Goal: Communication & Community: Participate in discussion

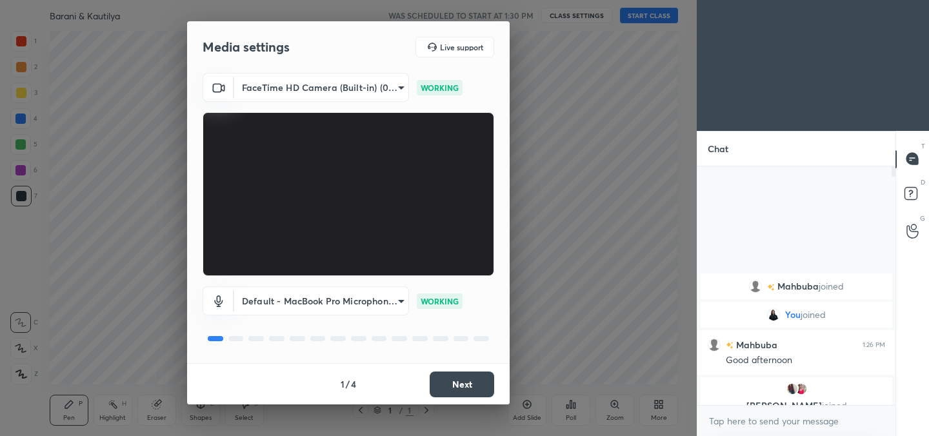
scroll to position [64161, 63869]
click at [455, 378] on button "Next" at bounding box center [462, 385] width 65 height 26
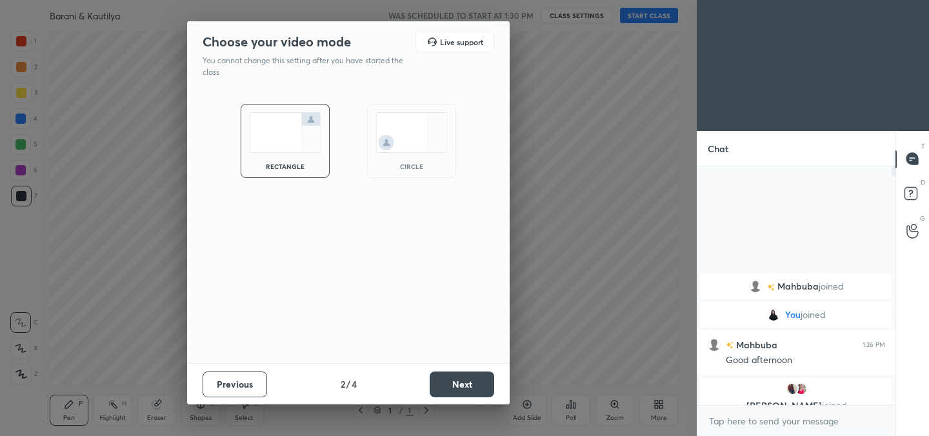
click at [455, 378] on button "Next" at bounding box center [462, 385] width 65 height 26
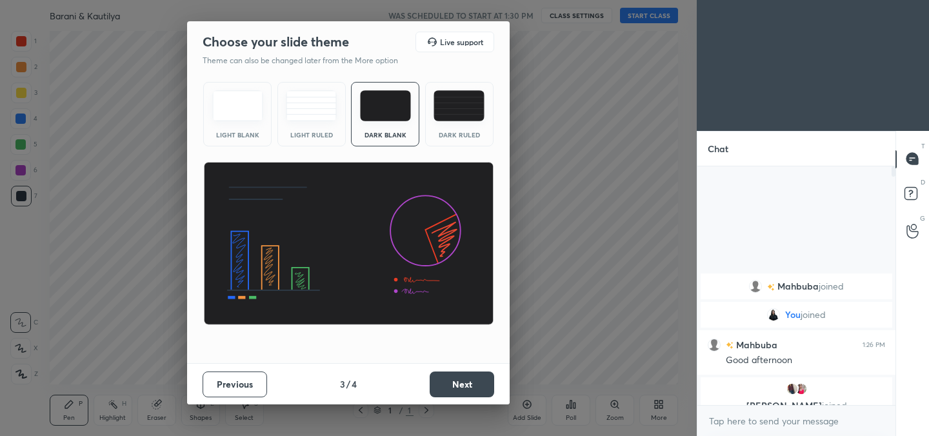
click at [455, 378] on button "Next" at bounding box center [462, 385] width 65 height 26
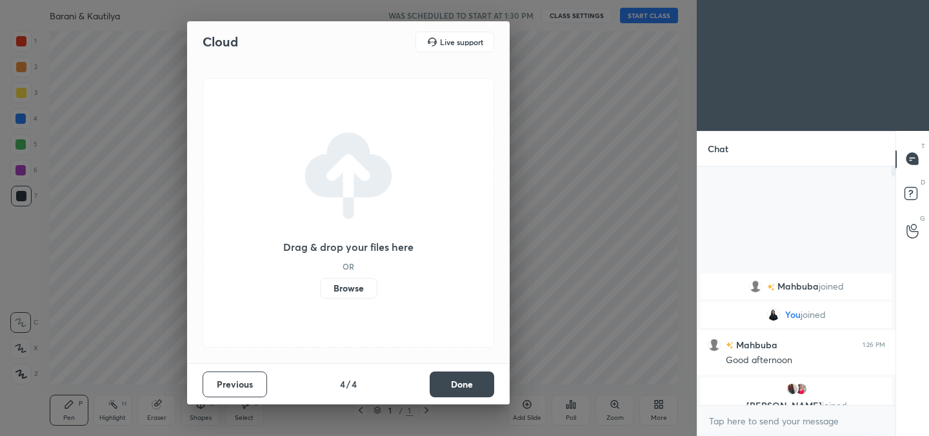
click at [455, 378] on button "Done" at bounding box center [462, 385] width 65 height 26
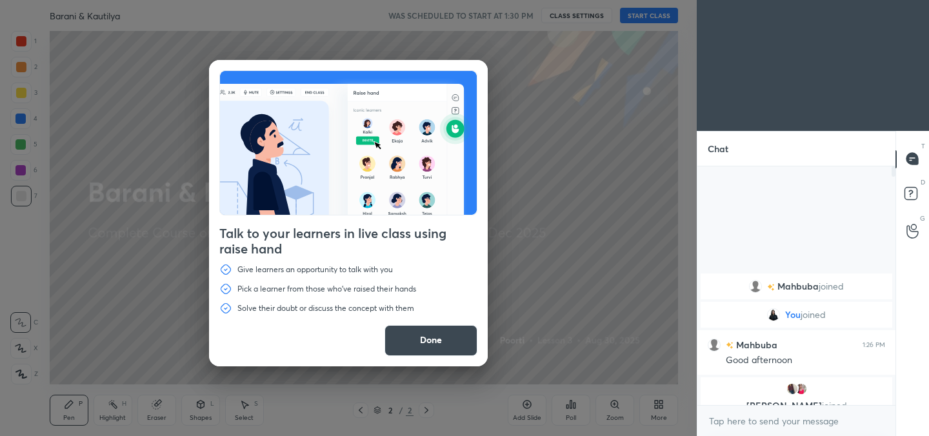
click at [422, 348] on button "Done" at bounding box center [431, 340] width 93 height 31
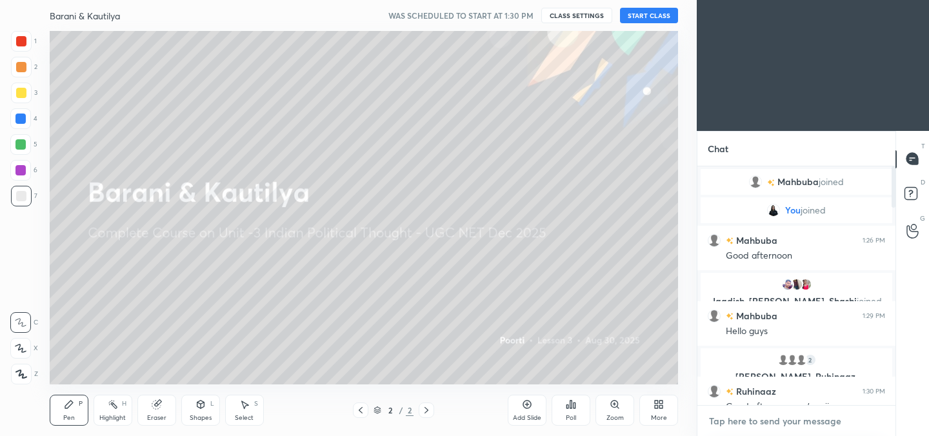
click at [743, 419] on textarea at bounding box center [796, 421] width 177 height 21
type textarea "x"
type textarea "w"
type textarea "x"
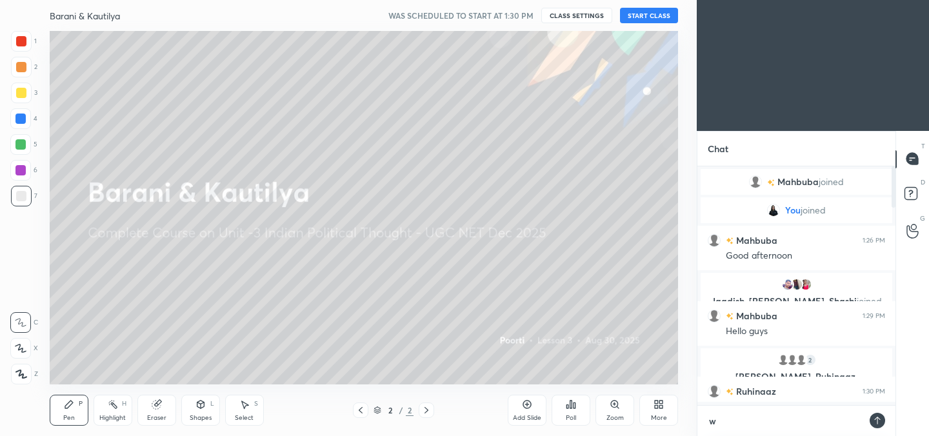
type textarea "wa"
type textarea "x"
type textarea "wai"
type textarea "x"
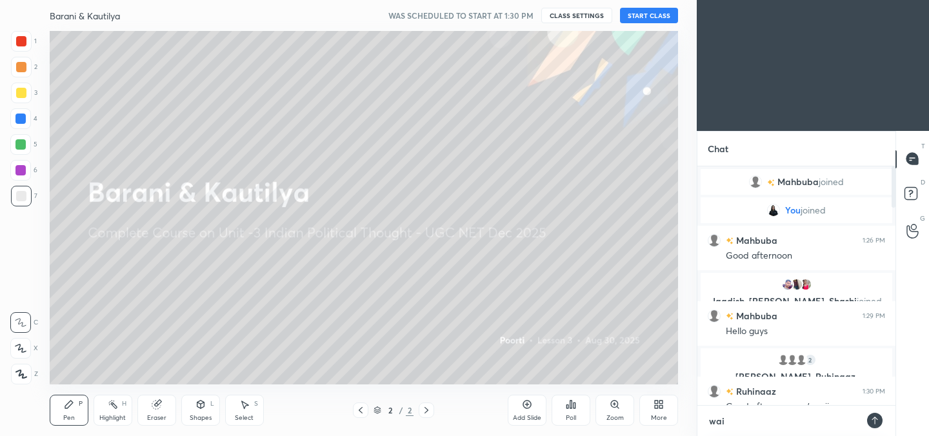
type textarea "wait"
type textarea "x"
type textarea "wait"
type textarea "x"
type textarea "wait s"
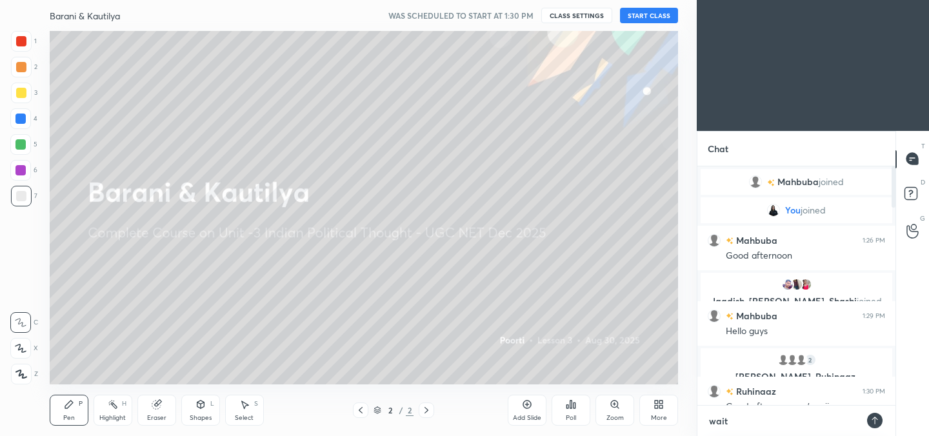
type textarea "x"
type textarea "wait st"
type textarea "x"
type textarea "wait stu"
type textarea "x"
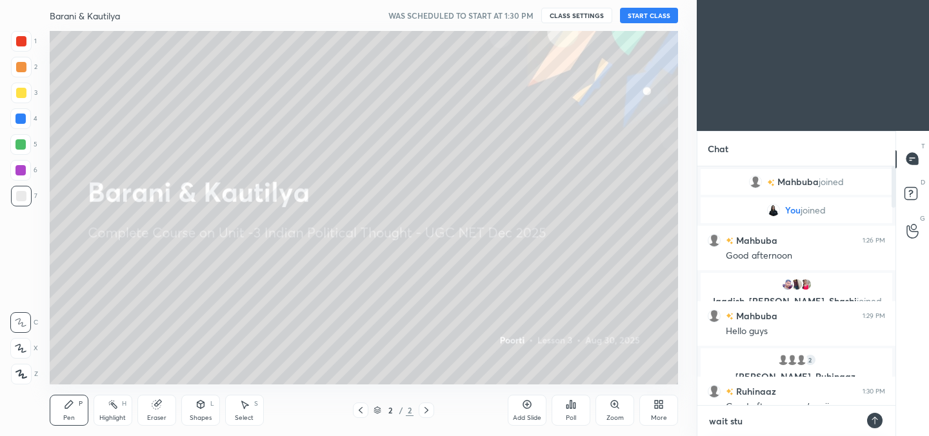
type textarea "wait stud"
type textarea "x"
type textarea "wait stude"
type textarea "x"
type textarea "wait studen"
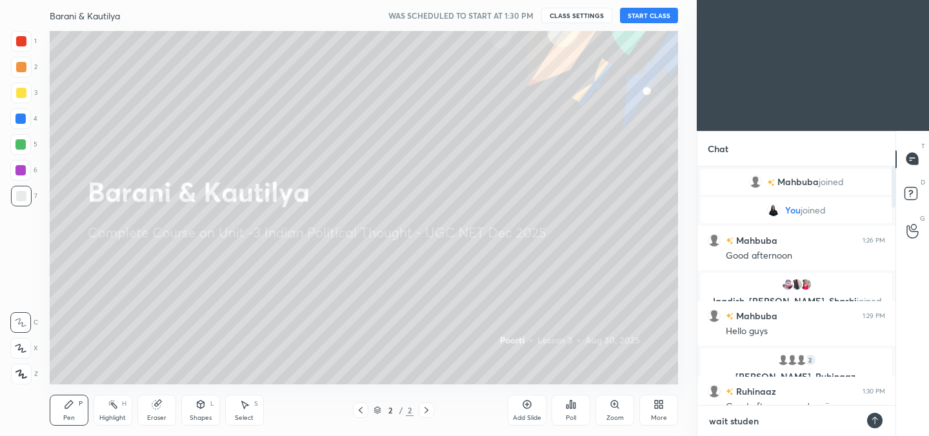
type textarea "x"
type textarea "wait student"
type textarea "x"
type textarea "wait students"
type textarea "x"
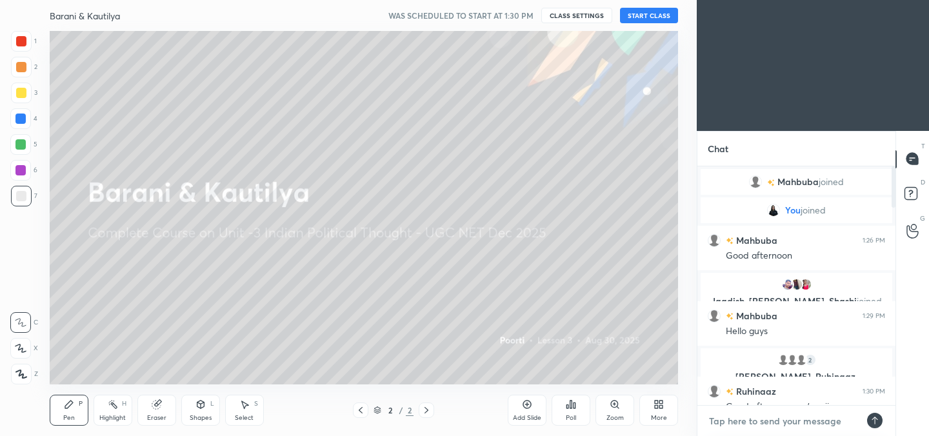
type textarea "'"
type textarea "x"
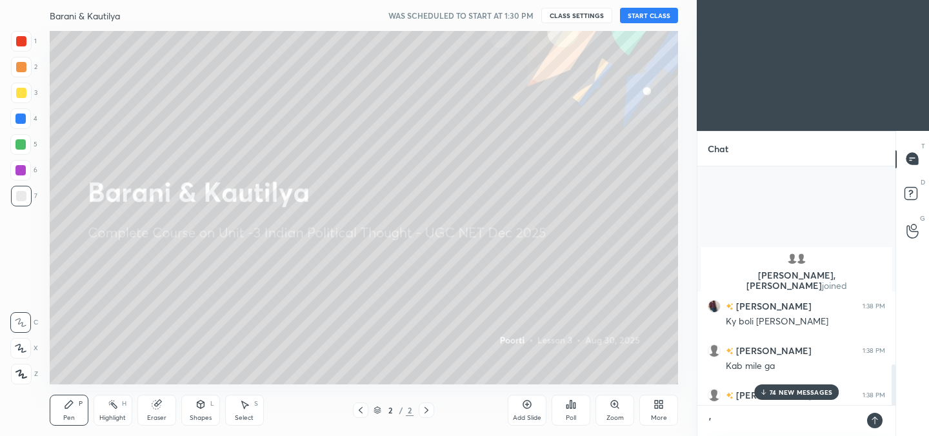
scroll to position [2151, 0]
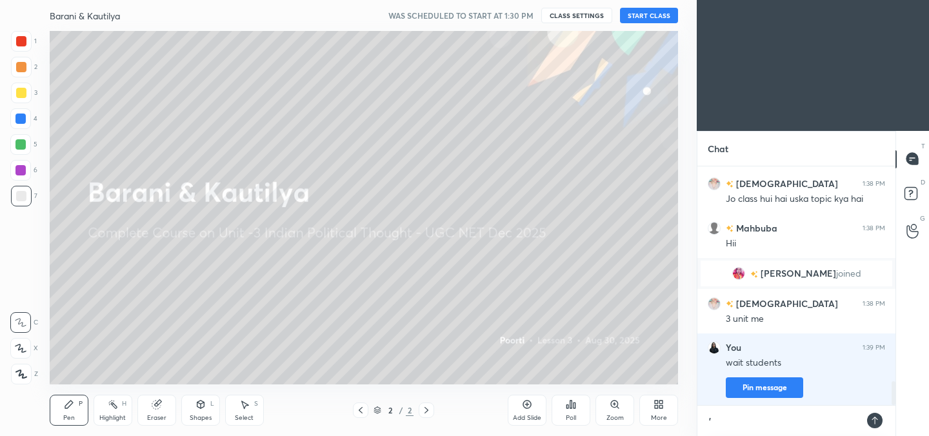
click at [743, 427] on textarea "'" at bounding box center [784, 421] width 152 height 21
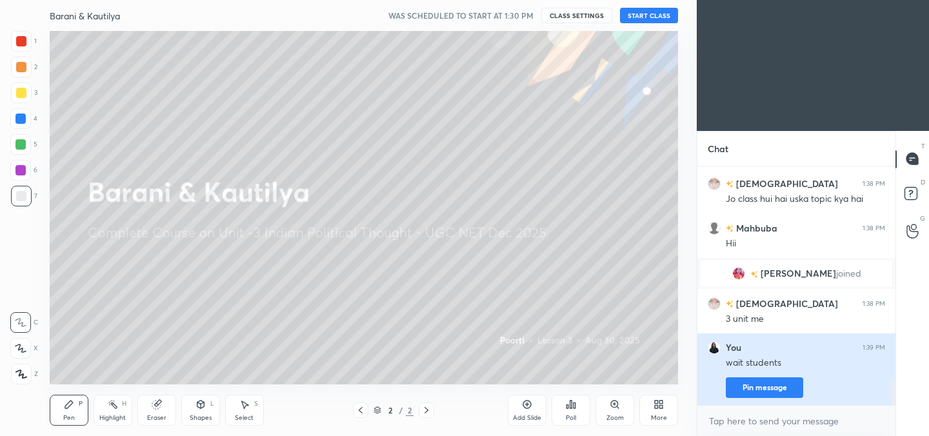
click at [777, 391] on button "Pin message" at bounding box center [764, 387] width 77 height 21
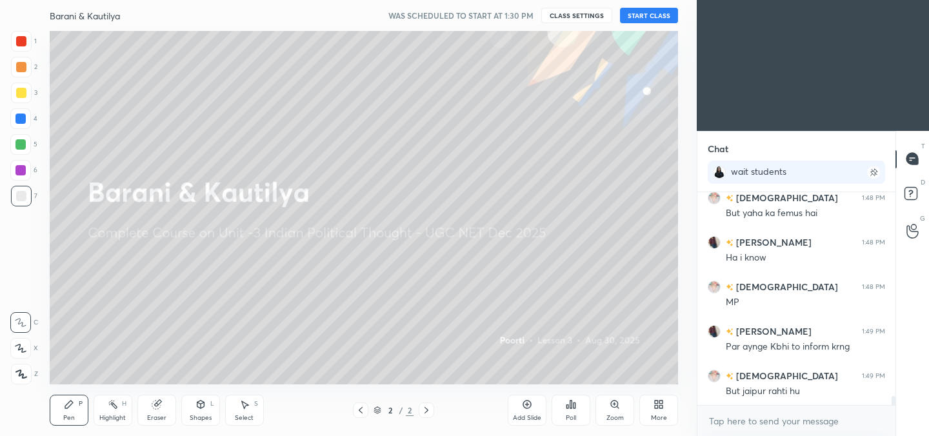
scroll to position [4931, 0]
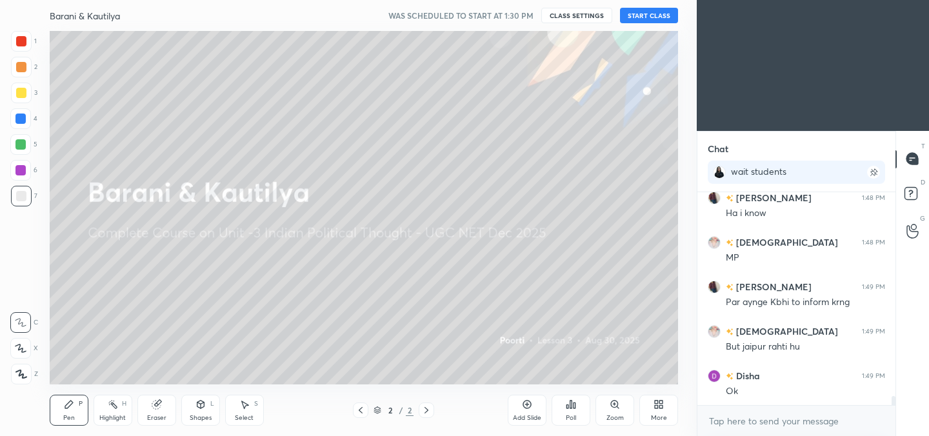
click at [645, 19] on button "START CLASS" at bounding box center [649, 15] width 58 height 15
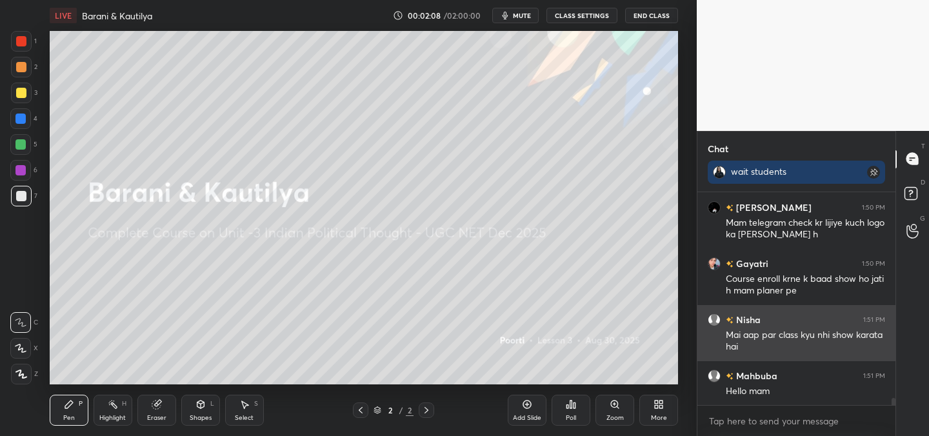
scroll to position [6202, 0]
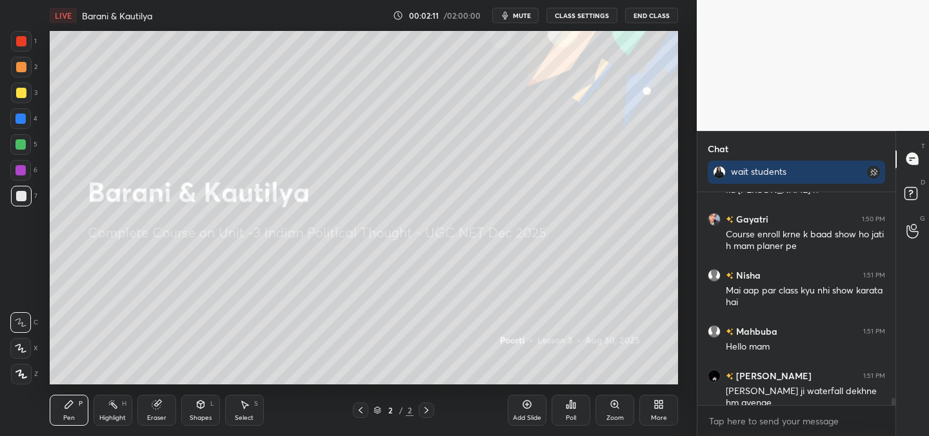
click at [575, 415] on div "Poll" at bounding box center [571, 418] width 10 height 6
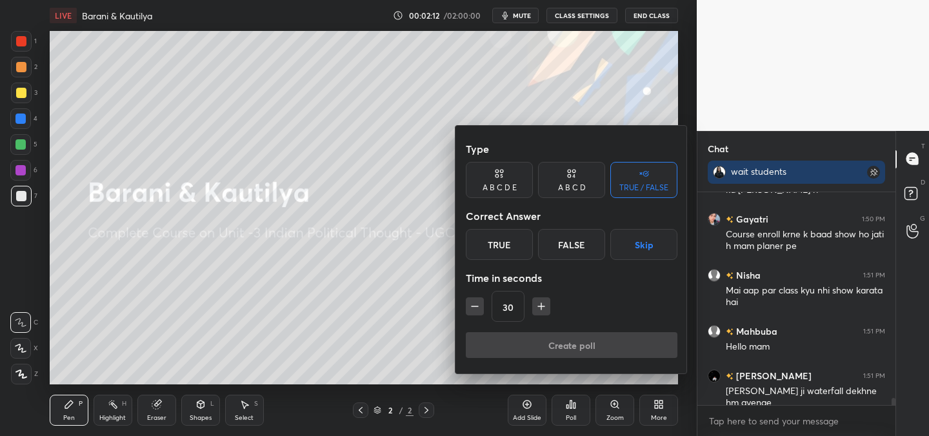
click at [488, 249] on div "True" at bounding box center [499, 244] width 67 height 31
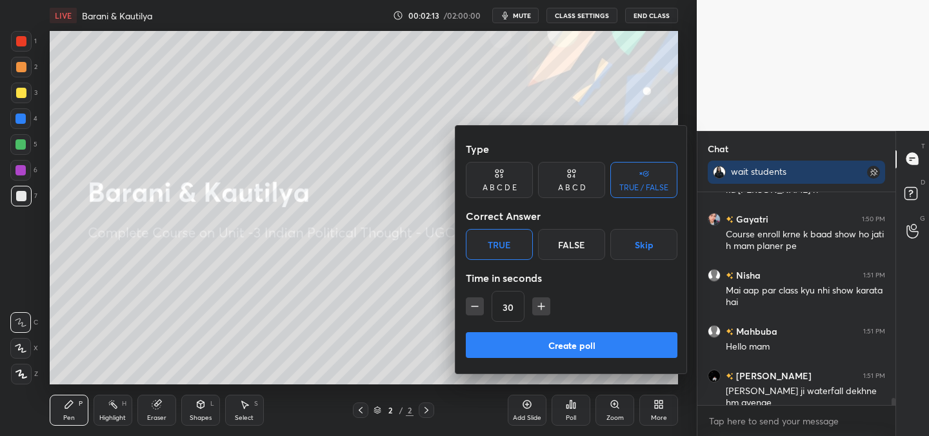
click at [655, 410] on div at bounding box center [464, 218] width 929 height 436
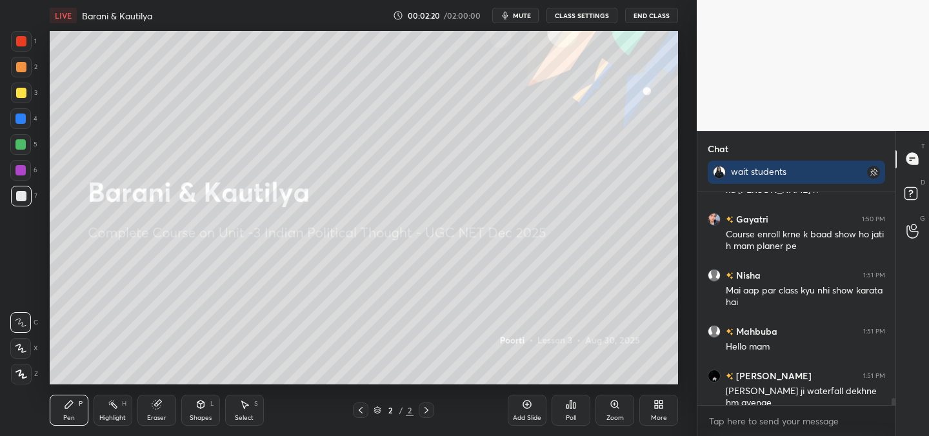
scroll to position [6247, 0]
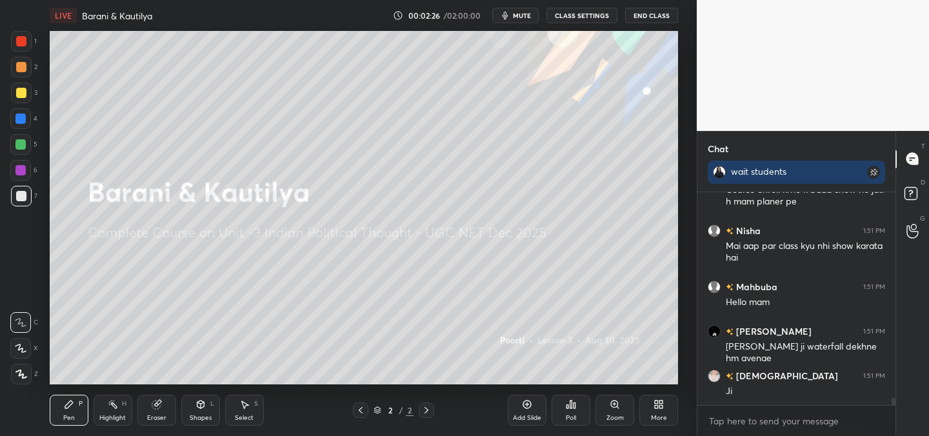
click at [577, 410] on div "Poll" at bounding box center [571, 410] width 39 height 31
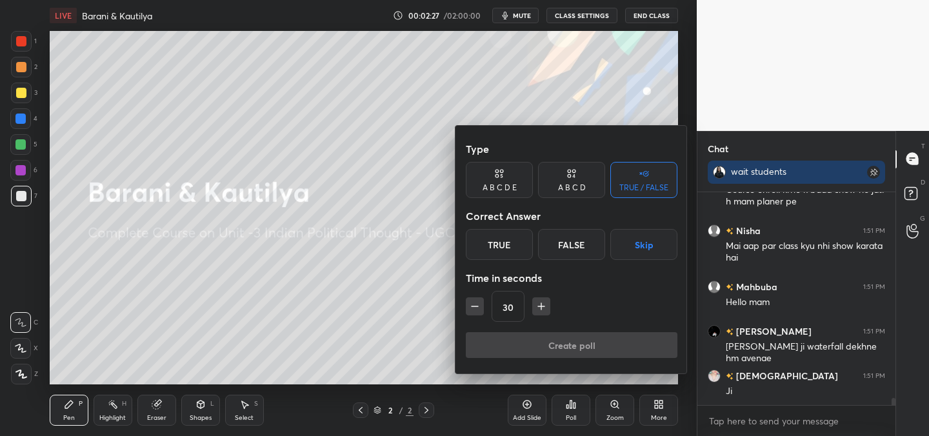
click at [513, 241] on div "True" at bounding box center [499, 244] width 67 height 31
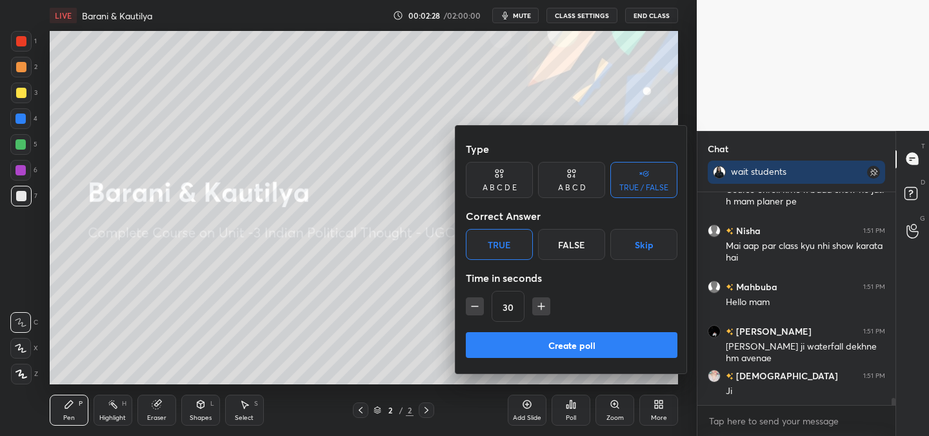
click at [525, 352] on button "Create poll" at bounding box center [572, 345] width 212 height 26
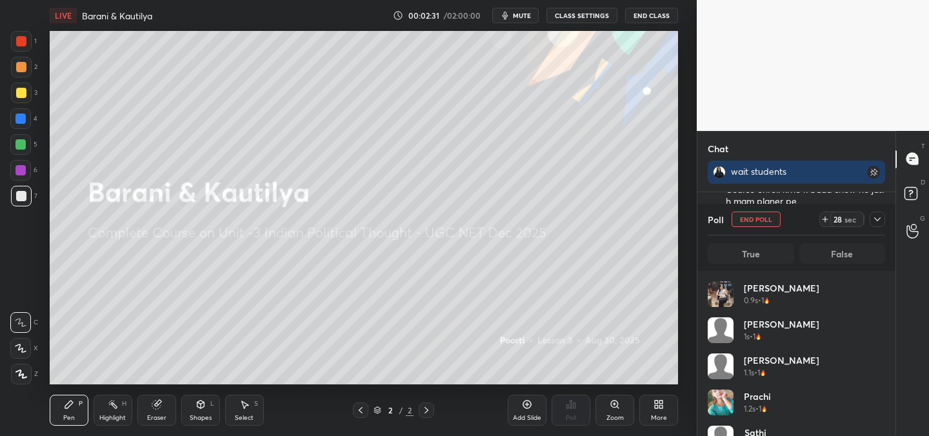
scroll to position [151, 174]
click at [658, 406] on icon at bounding box center [659, 404] width 10 height 10
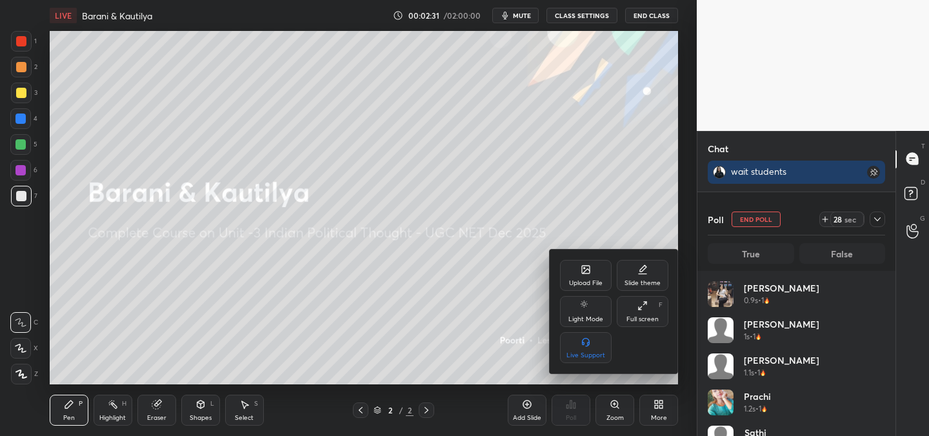
scroll to position [6327, 0]
click at [588, 277] on div "Upload File" at bounding box center [586, 275] width 52 height 31
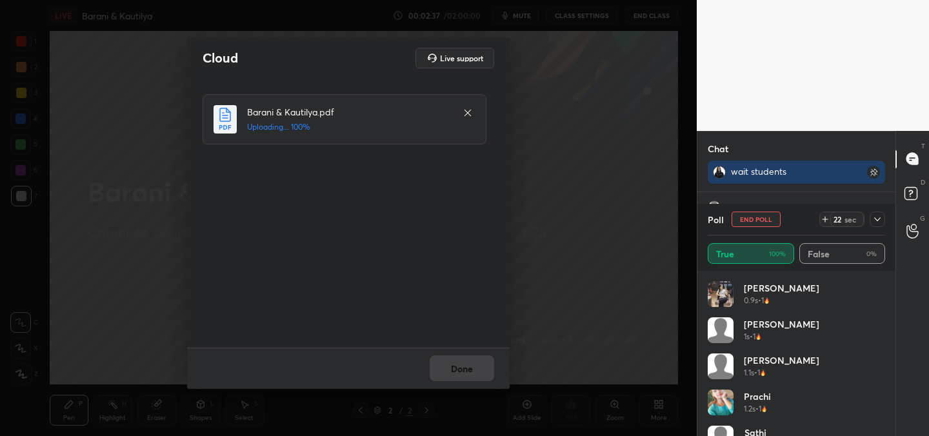
scroll to position [6383, 0]
click at [445, 371] on button "Done" at bounding box center [462, 368] width 65 height 26
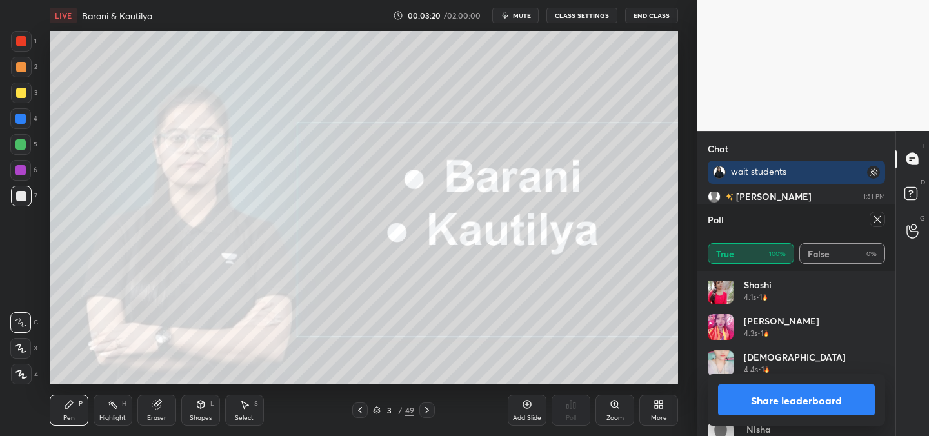
scroll to position [939, 0]
click at [878, 225] on div at bounding box center [877, 219] width 15 height 15
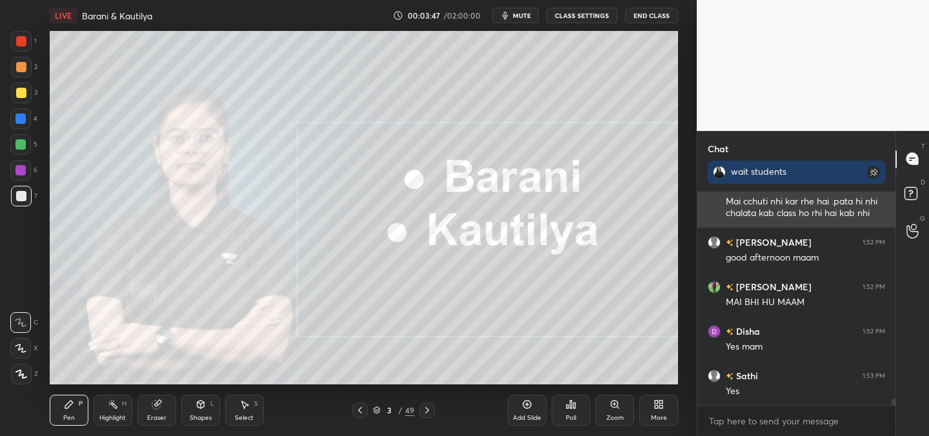
scroll to position [6595, 0]
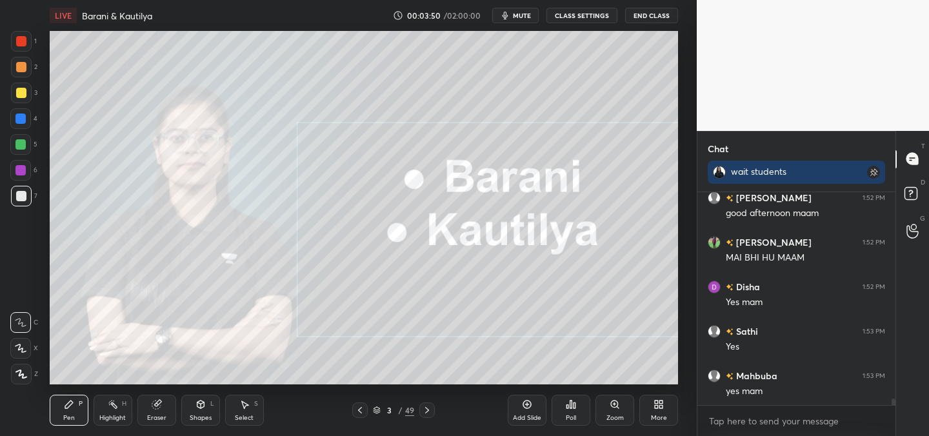
drag, startPoint x: 20, startPoint y: 383, endPoint x: 19, endPoint y: 375, distance: 7.8
click at [20, 381] on div at bounding box center [21, 374] width 21 height 21
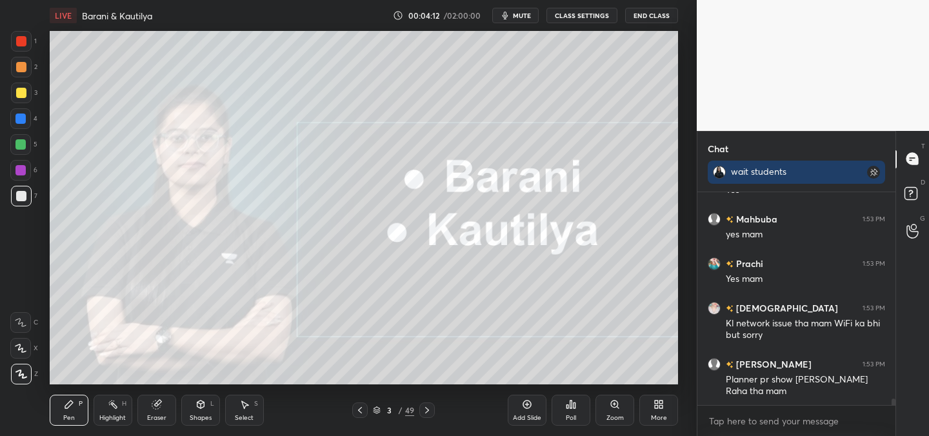
scroll to position [6808, 0]
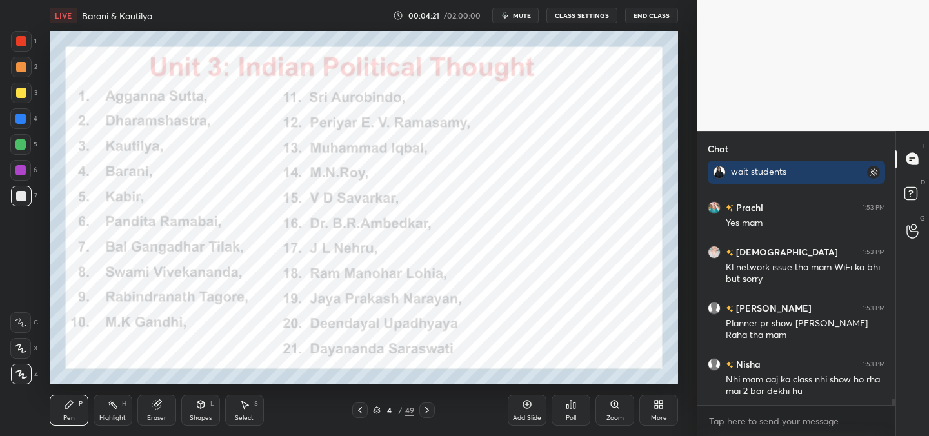
click at [22, 46] on div at bounding box center [21, 41] width 21 height 21
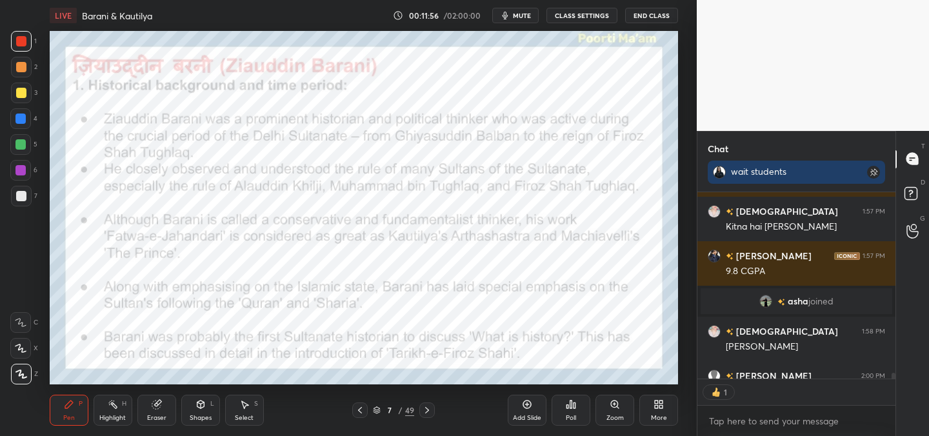
scroll to position [183, 194]
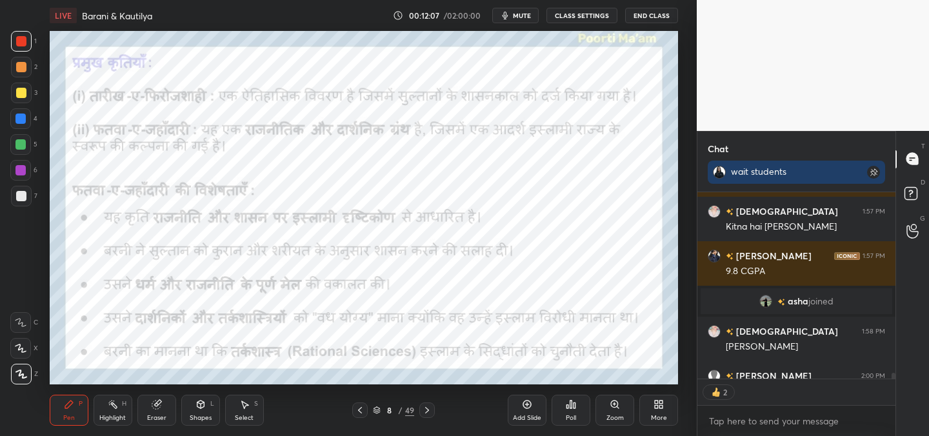
click at [46, 125] on div "Setting up your live class Poll for secs No correct answer Start poll" at bounding box center [363, 208] width 645 height 354
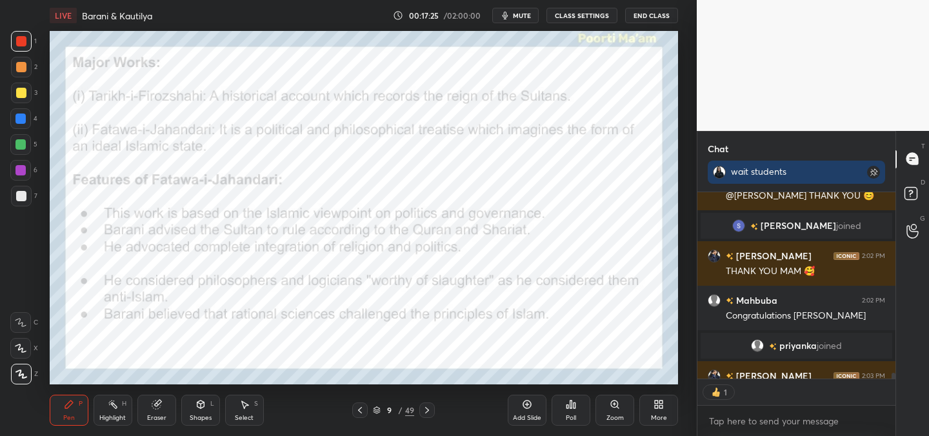
click at [579, 408] on div "Poll" at bounding box center [571, 410] width 39 height 31
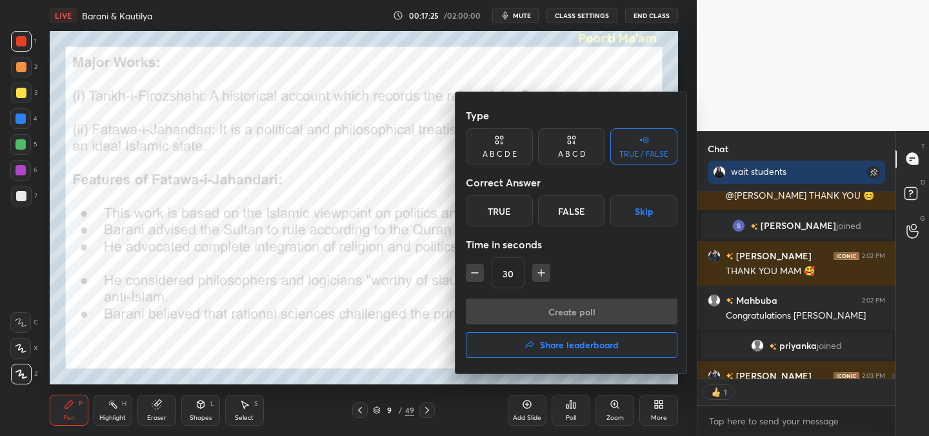
scroll to position [6672, 0]
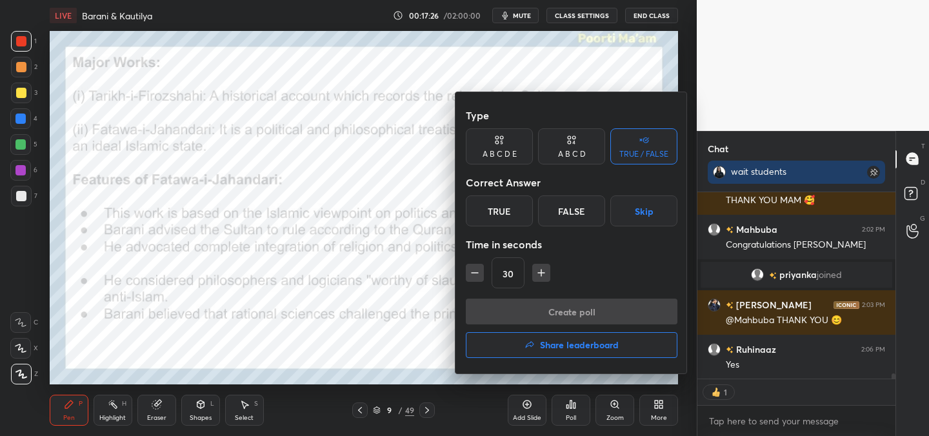
click at [510, 210] on div "True" at bounding box center [499, 210] width 67 height 31
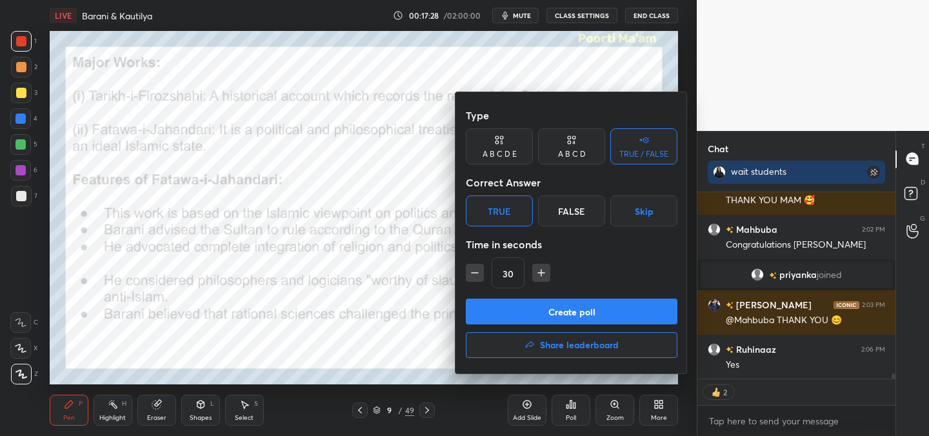
click at [550, 309] on button "Create poll" at bounding box center [572, 312] width 212 height 26
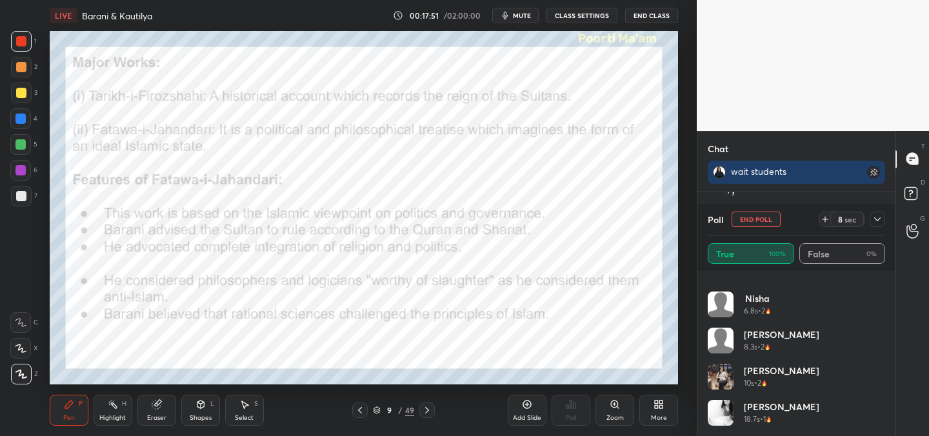
scroll to position [929, 0]
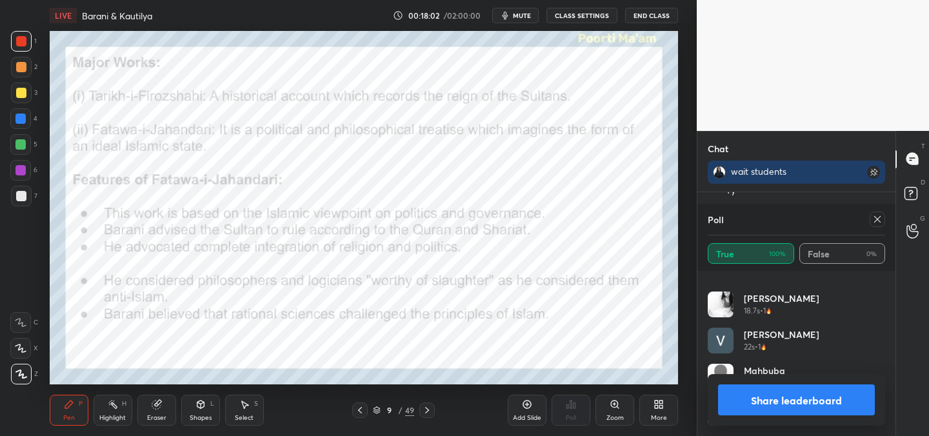
click at [870, 219] on div at bounding box center [877, 219] width 15 height 15
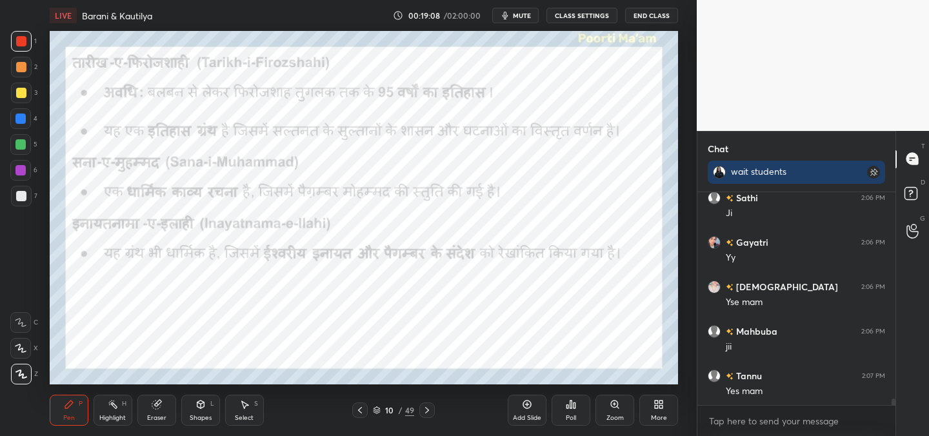
scroll to position [6913, 0]
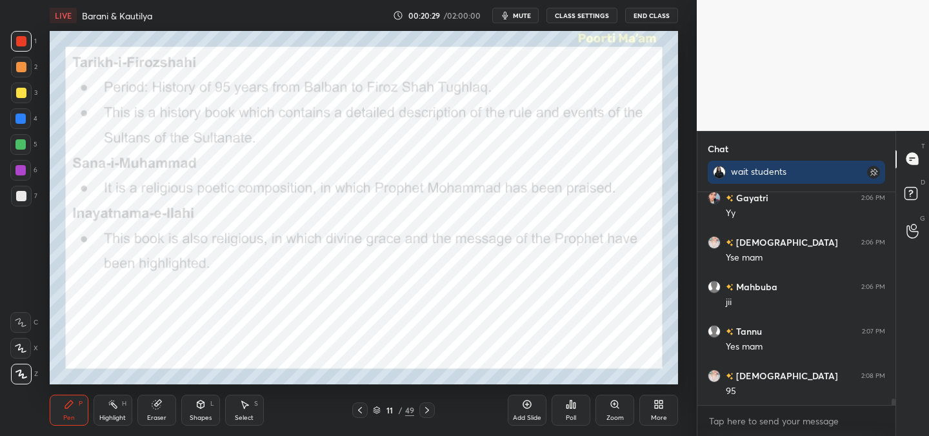
click at [43, 169] on div "Setting up your live class Poll for secs No correct answer Start poll" at bounding box center [363, 208] width 645 height 354
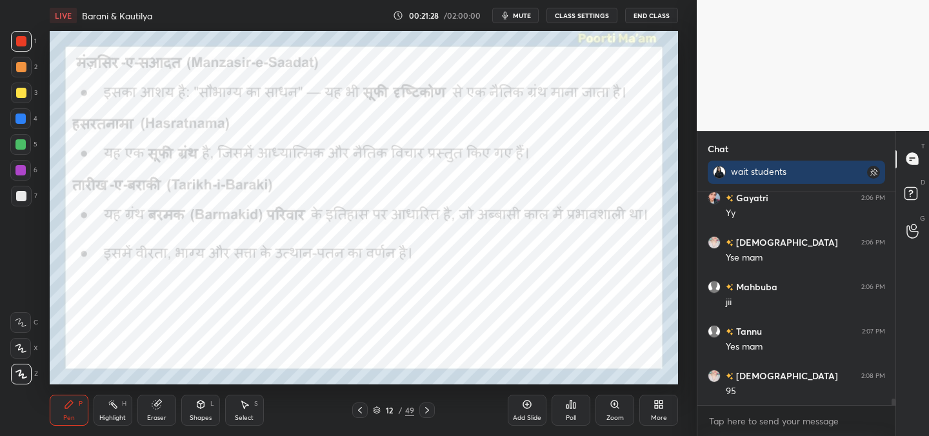
click at [526, 23] on button "mute" at bounding box center [515, 15] width 46 height 15
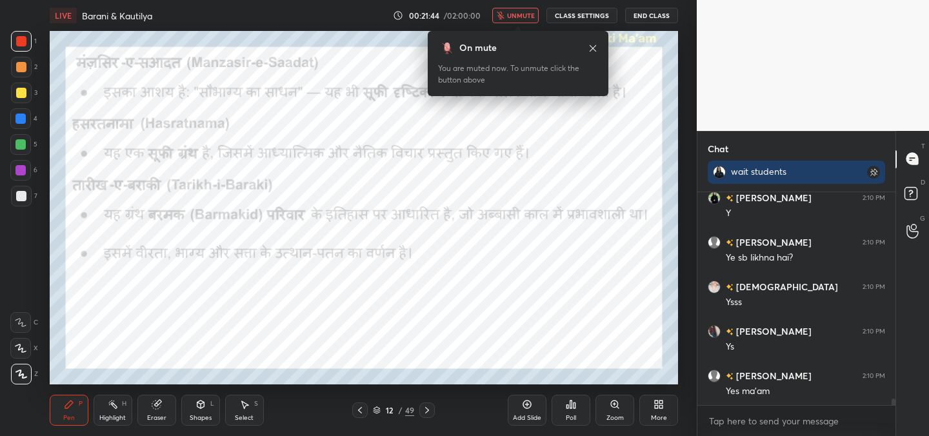
scroll to position [7224, 0]
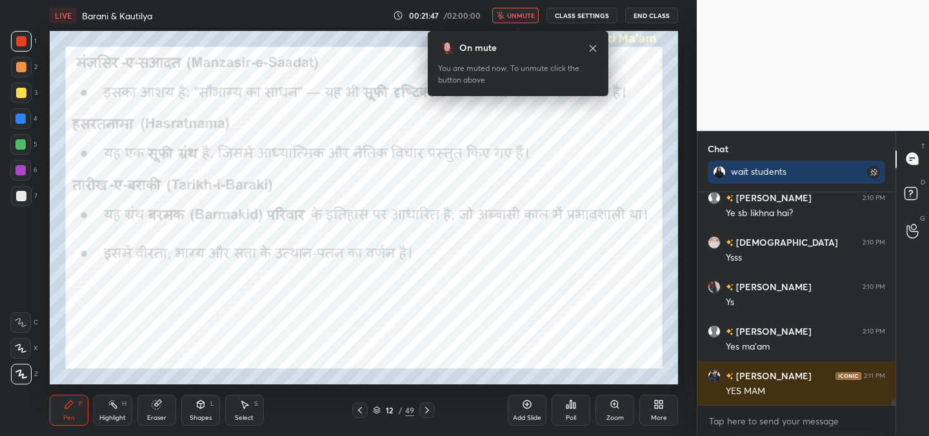
click at [523, 17] on span "unmute" at bounding box center [521, 15] width 28 height 9
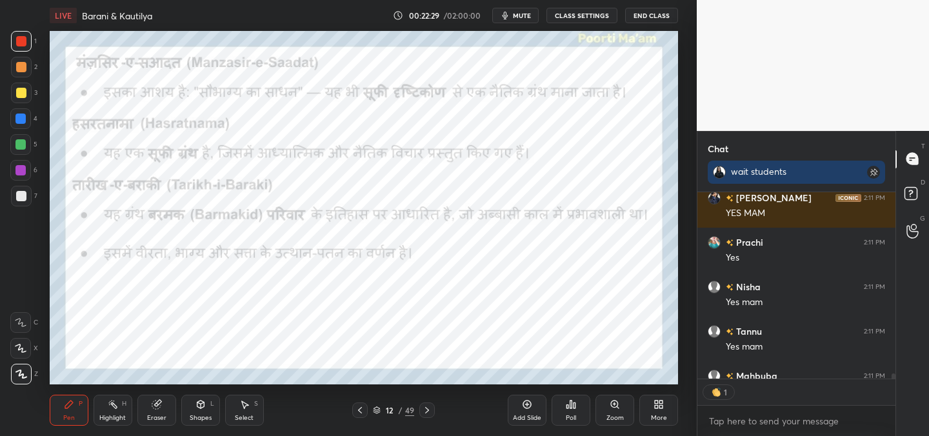
scroll to position [5, 5]
type textarea "x"
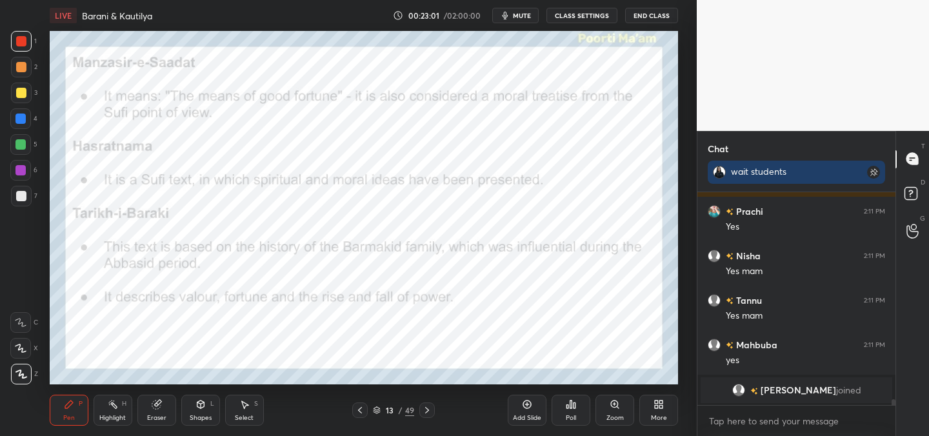
click at [534, 13] on button "mute" at bounding box center [515, 15] width 46 height 15
click at [648, 16] on button "End Class" at bounding box center [651, 15] width 53 height 15
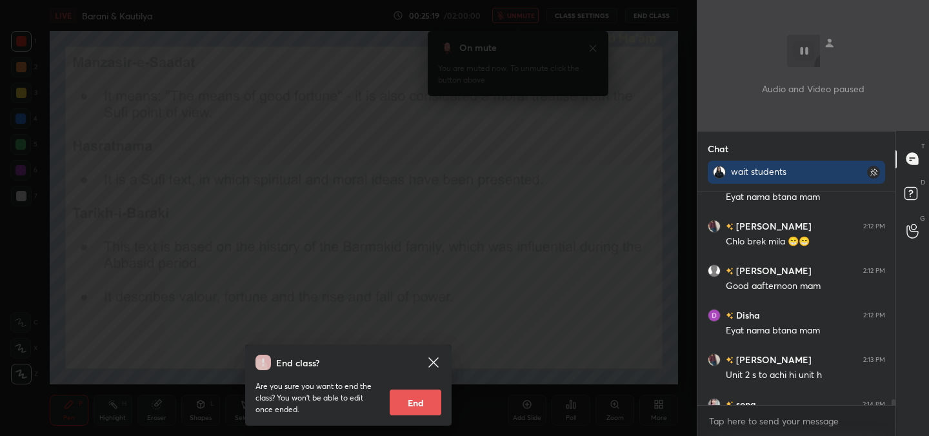
scroll to position [7473, 0]
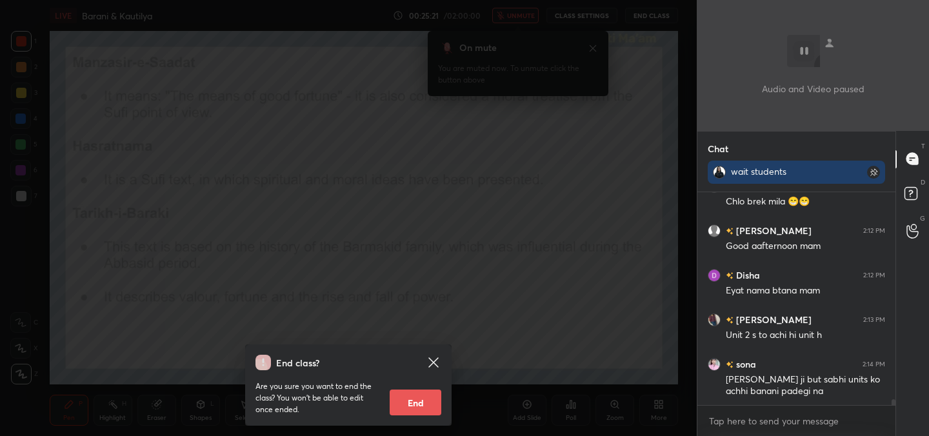
click at [412, 299] on div "End class? Are you sure you want to end the class? You won’t be able to edit on…" at bounding box center [348, 218] width 697 height 436
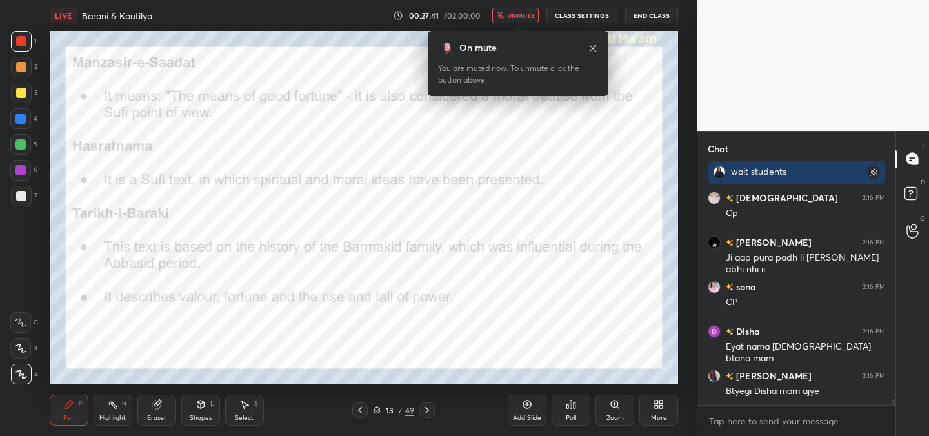
scroll to position [8072, 0]
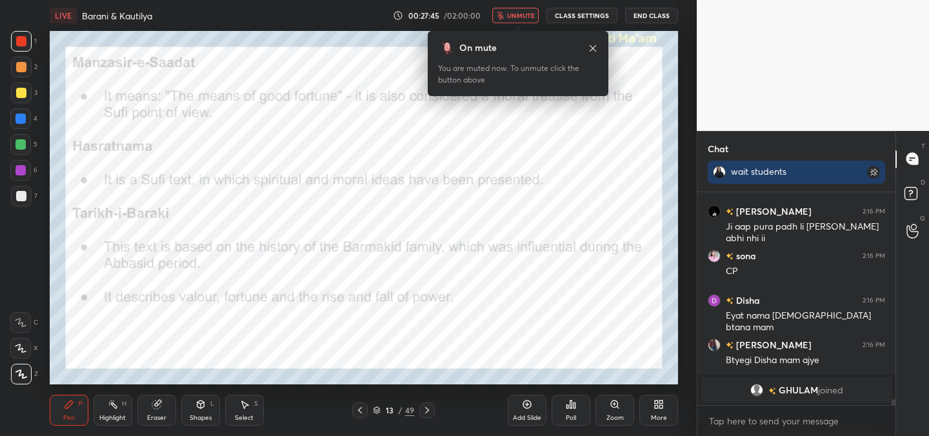
click at [527, 19] on button "unmute" at bounding box center [515, 15] width 46 height 15
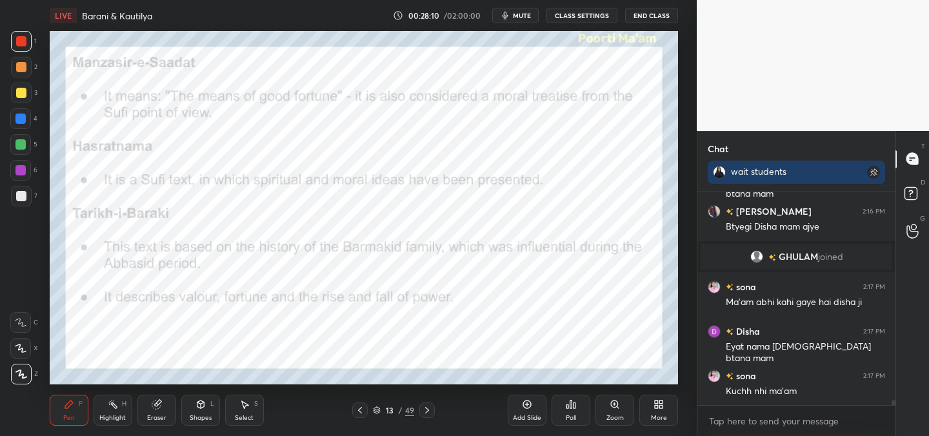
scroll to position [8117, 0]
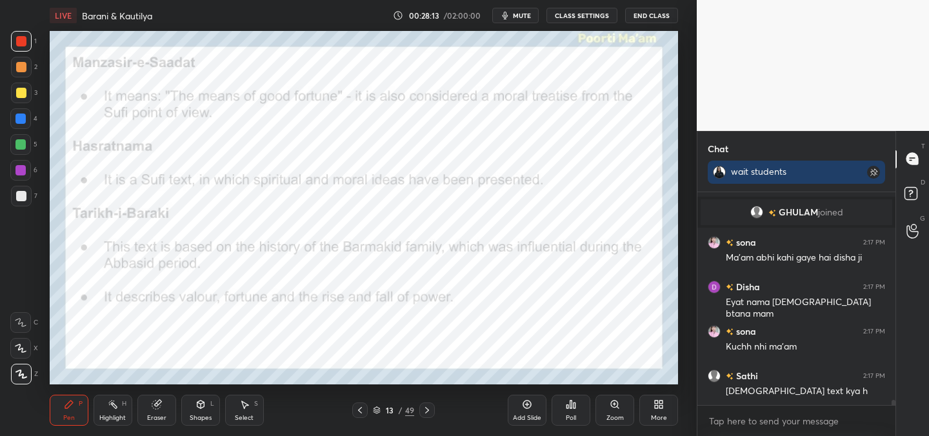
click at [516, 18] on span "mute" at bounding box center [522, 15] width 18 height 9
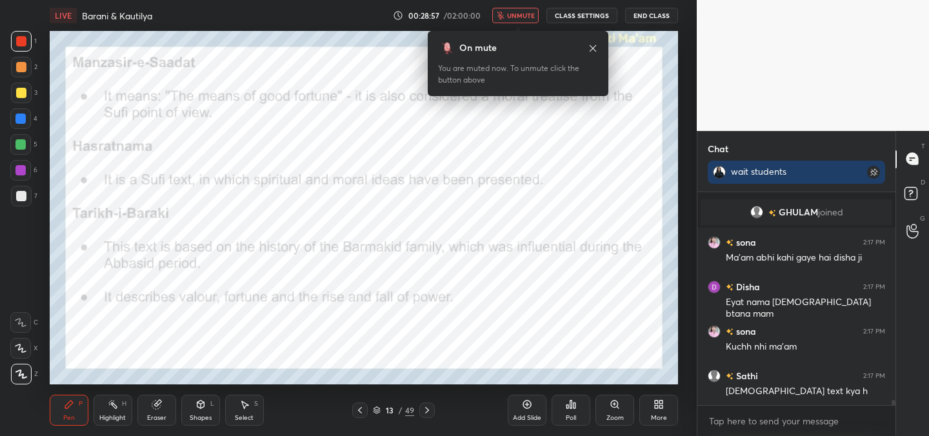
scroll to position [8161, 0]
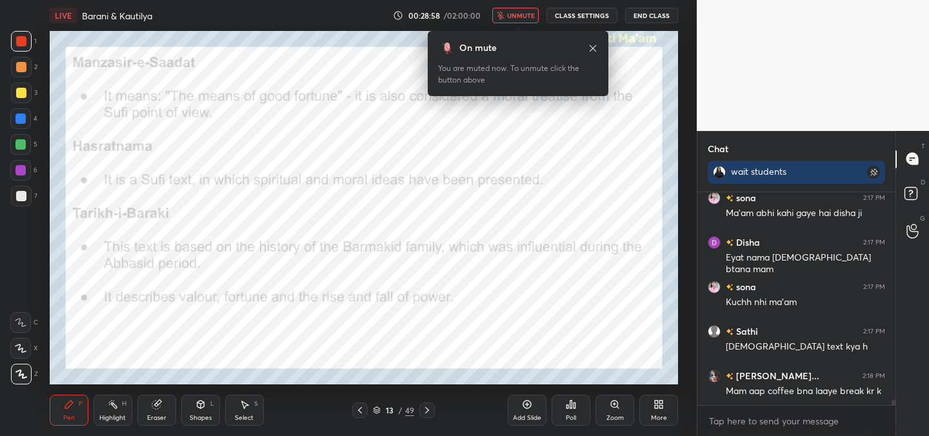
click at [523, 14] on span "unmute" at bounding box center [521, 15] width 28 height 9
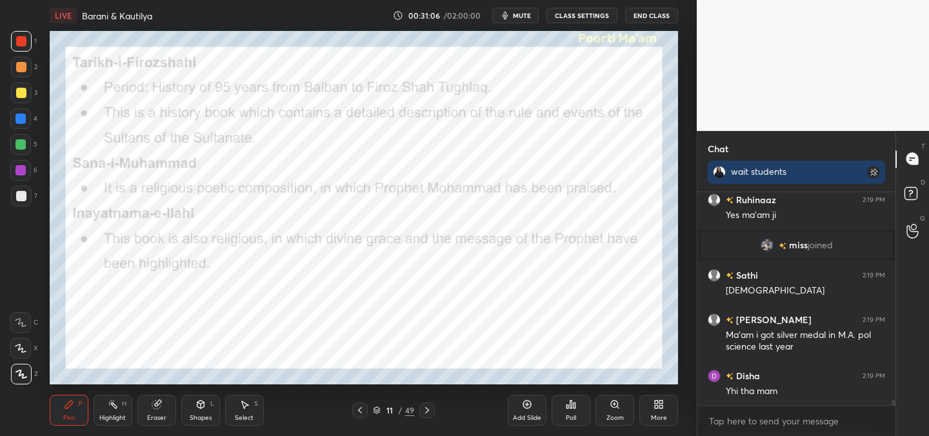
scroll to position [8391, 0]
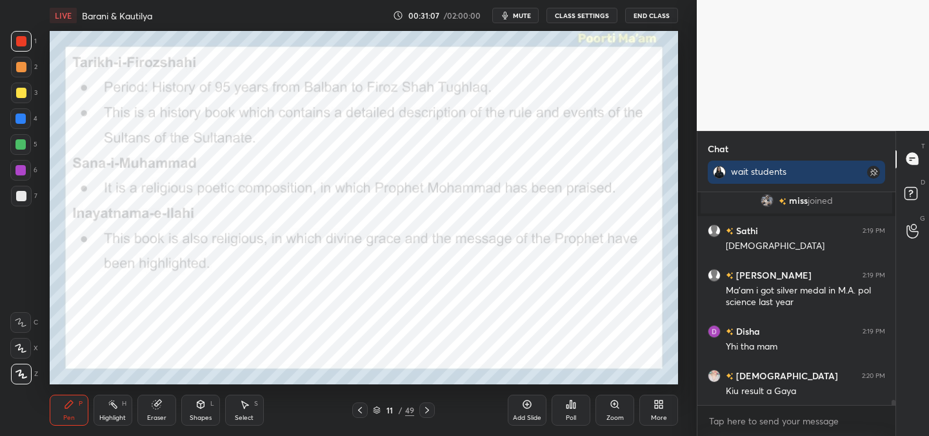
click at [167, 413] on div "Eraser" at bounding box center [156, 410] width 39 height 31
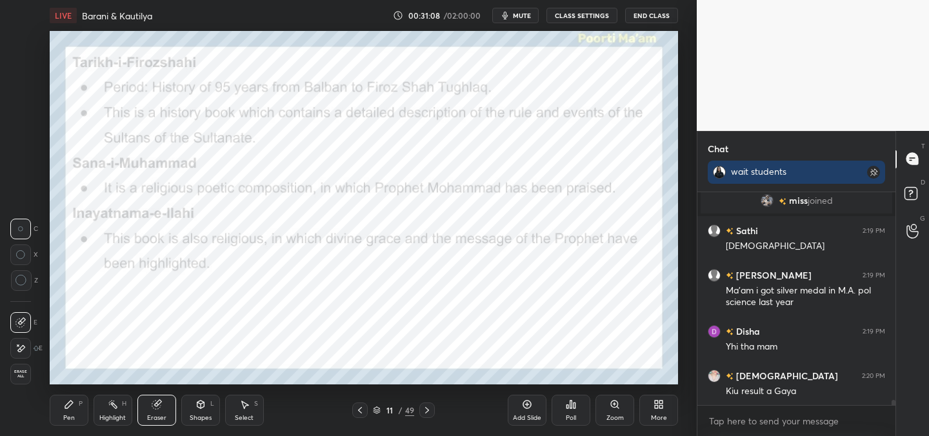
click at [12, 370] on span "Erase all" at bounding box center [20, 374] width 19 height 9
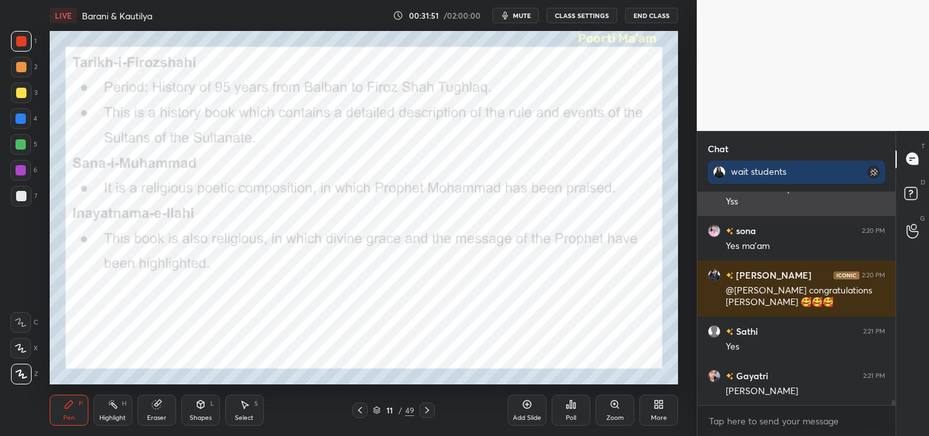
scroll to position [8638, 0]
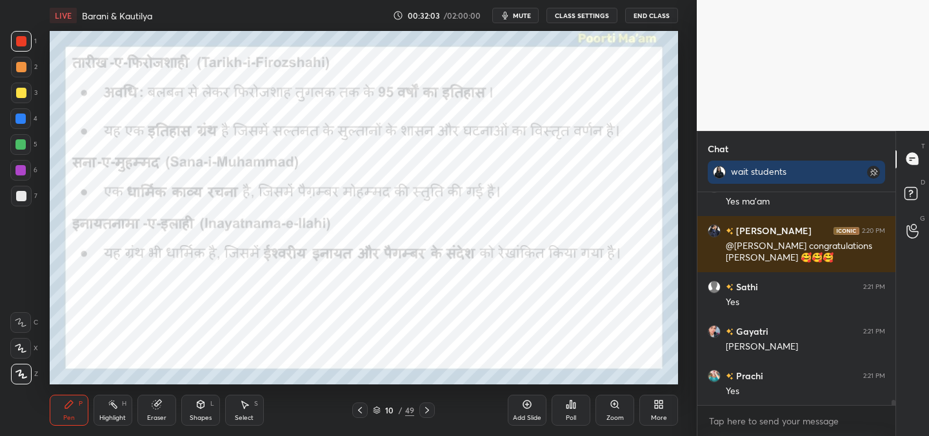
click at [161, 413] on div "Eraser" at bounding box center [156, 410] width 39 height 31
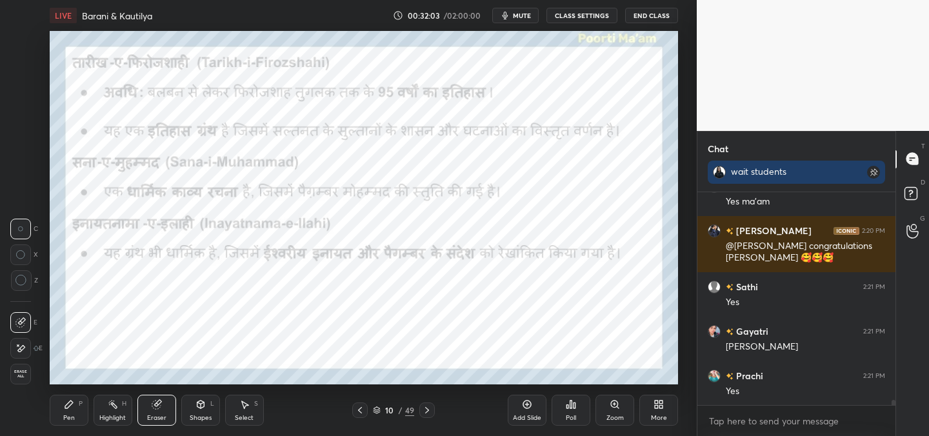
click at [19, 377] on span "Erase all" at bounding box center [20, 374] width 19 height 9
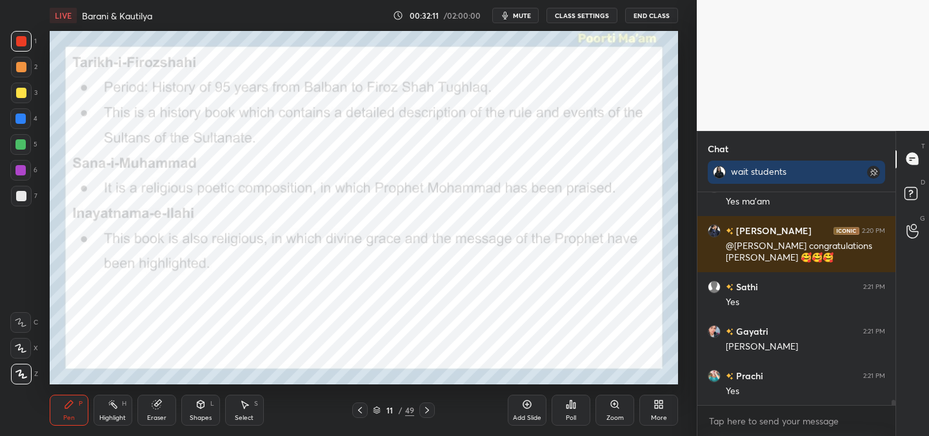
scroll to position [8682, 0]
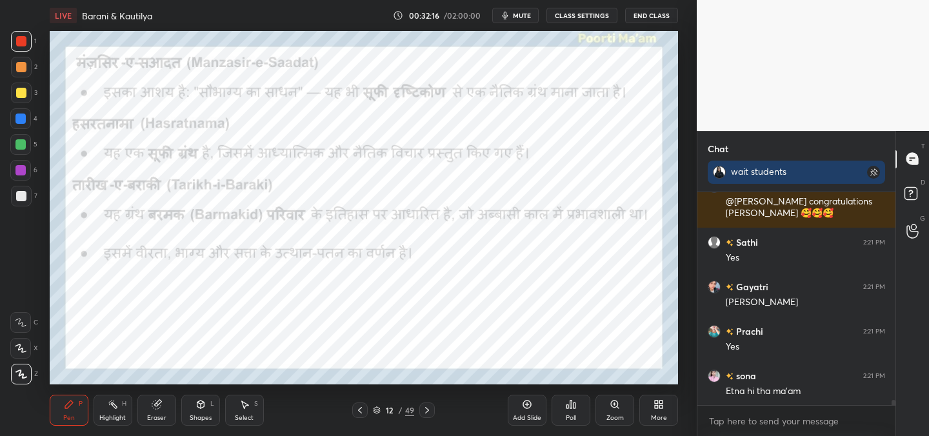
click at [159, 405] on icon at bounding box center [156, 405] width 8 height 8
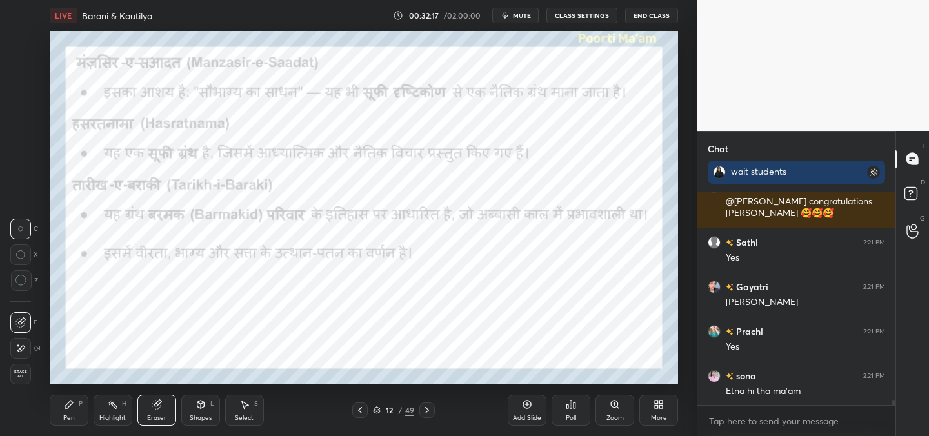
click at [26, 375] on span "Erase all" at bounding box center [20, 374] width 19 height 9
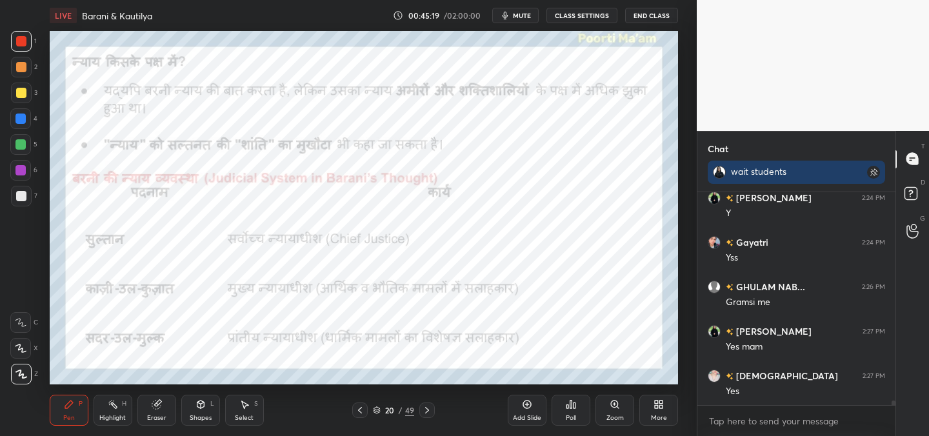
scroll to position [9382, 0]
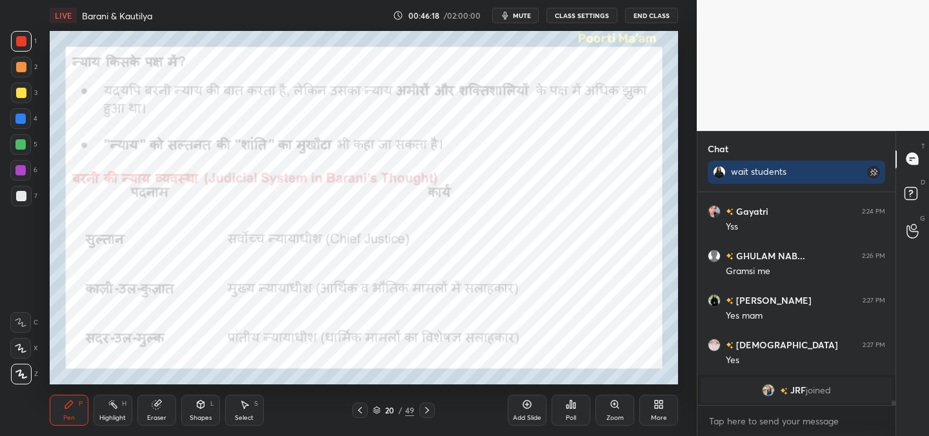
click at [576, 407] on div "Poll" at bounding box center [571, 410] width 39 height 31
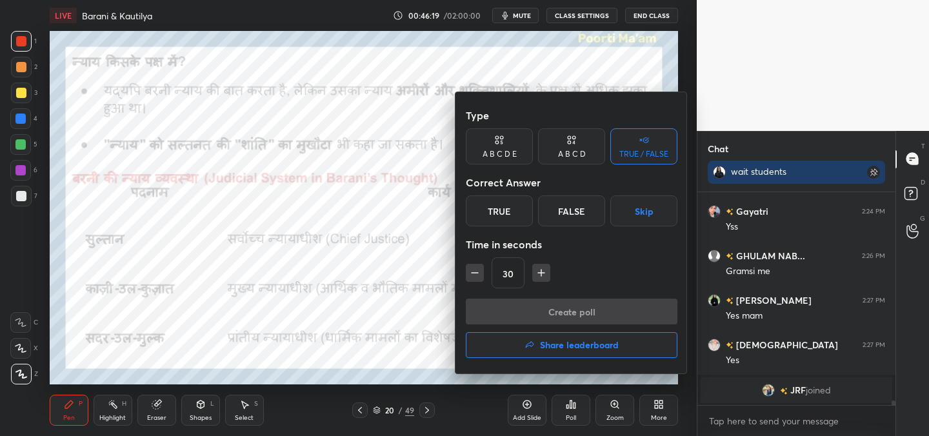
click at [497, 219] on div "True" at bounding box center [499, 210] width 67 height 31
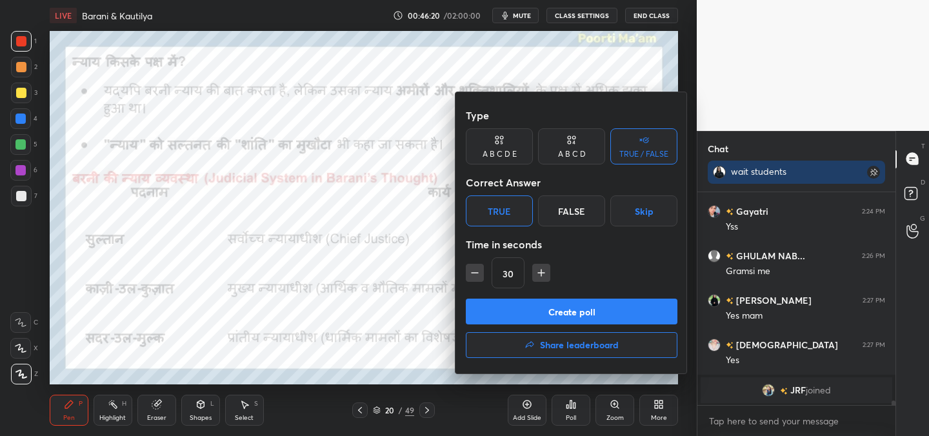
click at [533, 319] on button "Create poll" at bounding box center [572, 312] width 212 height 26
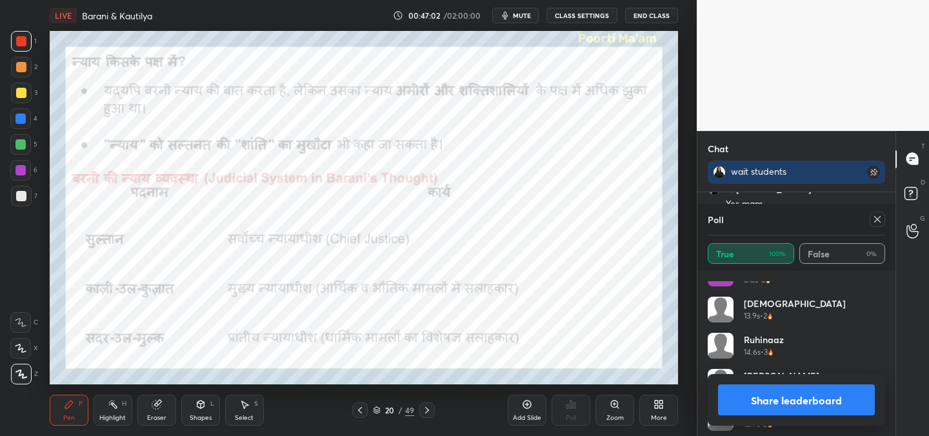
scroll to position [893, 0]
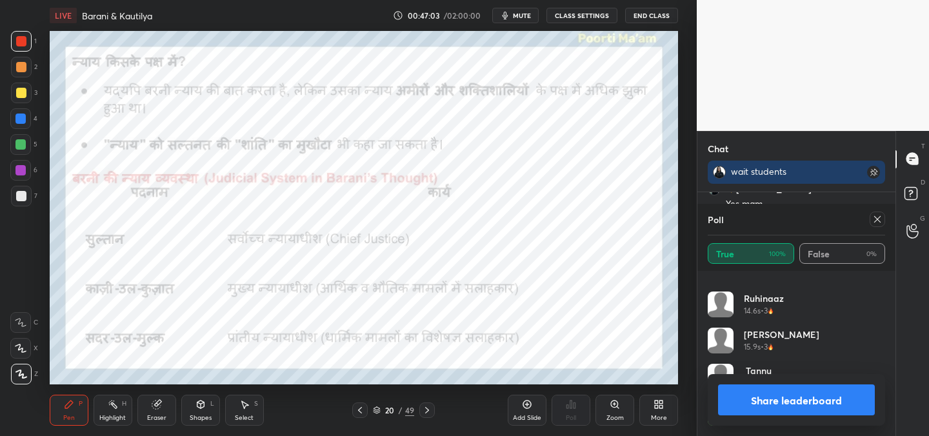
click at [881, 217] on icon at bounding box center [877, 219] width 10 height 10
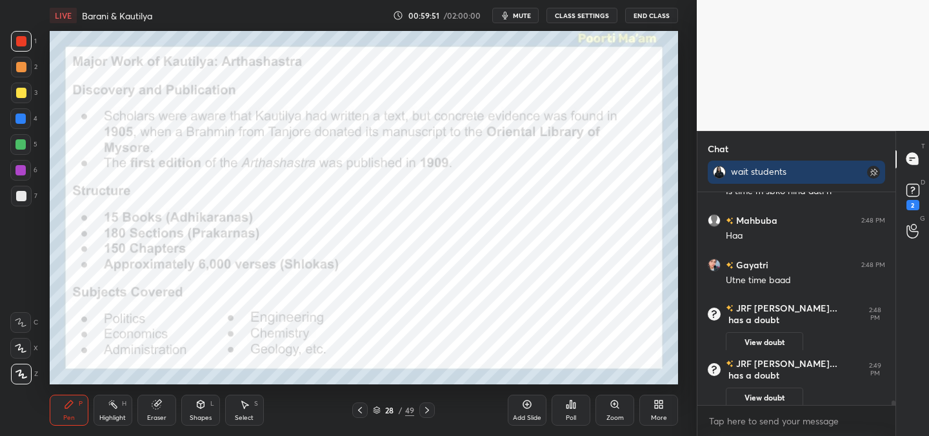
scroll to position [10324, 0]
click at [908, 197] on icon at bounding box center [912, 190] width 19 height 19
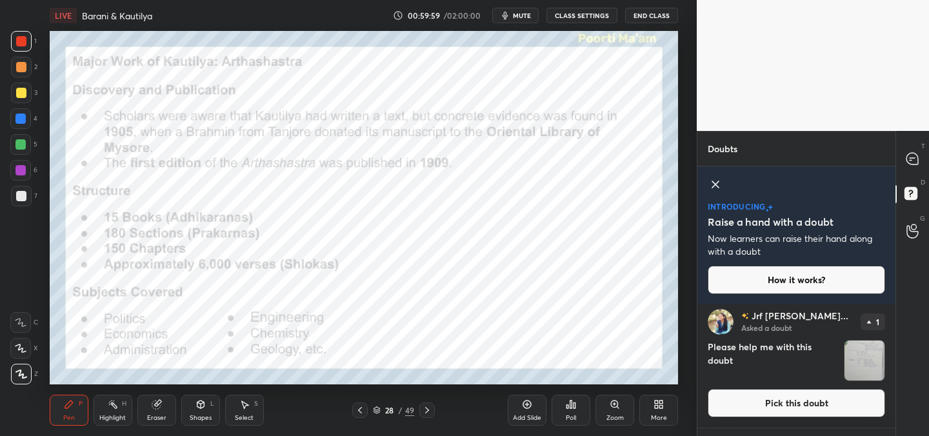
scroll to position [5, 0]
click at [868, 368] on img "grid" at bounding box center [864, 362] width 40 height 40
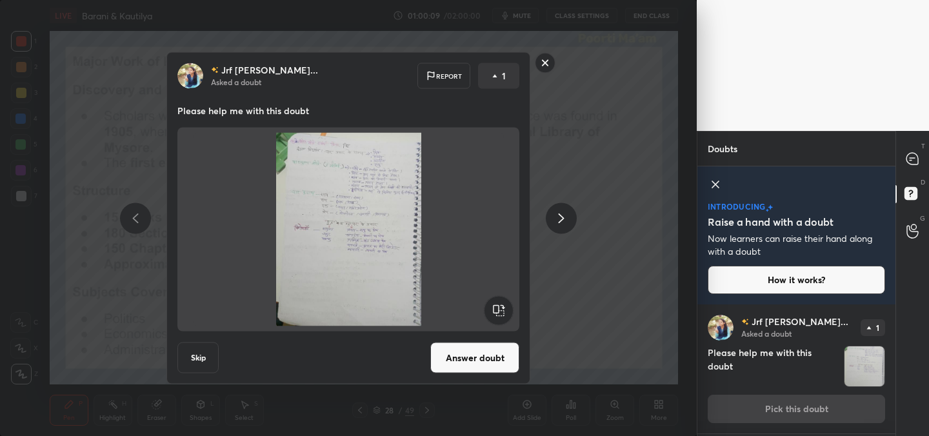
click at [546, 66] on rect at bounding box center [545, 63] width 20 height 20
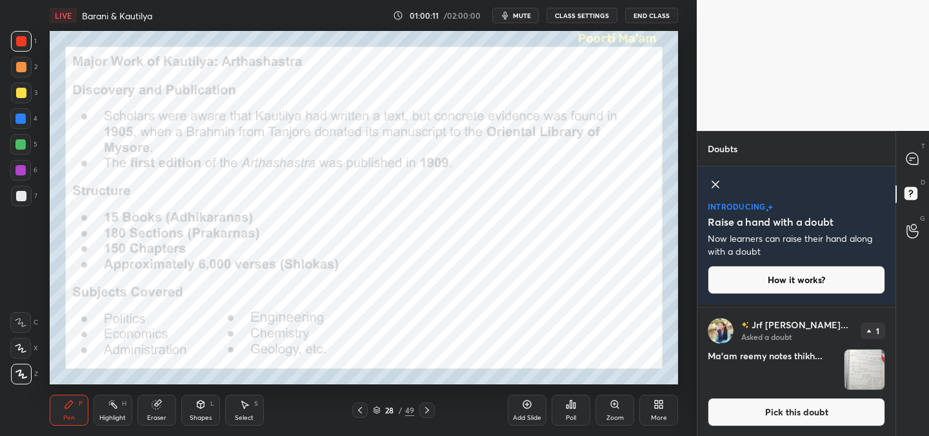
scroll to position [128, 0]
click at [857, 372] on img "grid" at bounding box center [864, 368] width 40 height 40
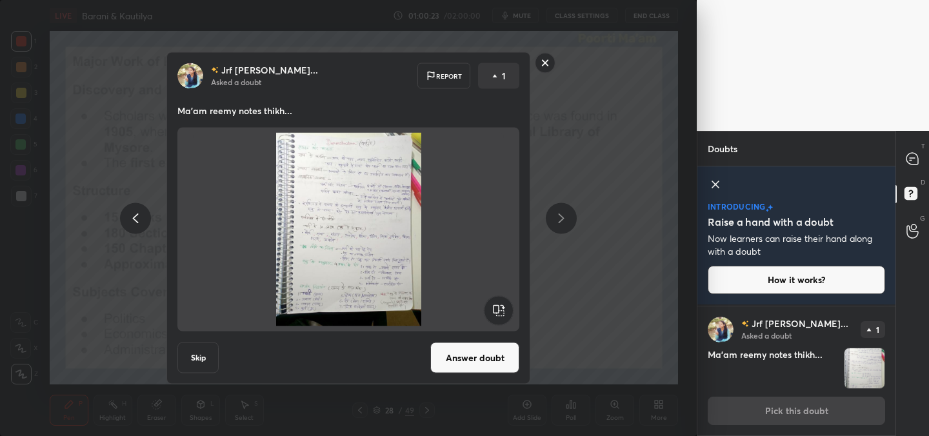
click at [546, 62] on rect at bounding box center [545, 63] width 20 height 20
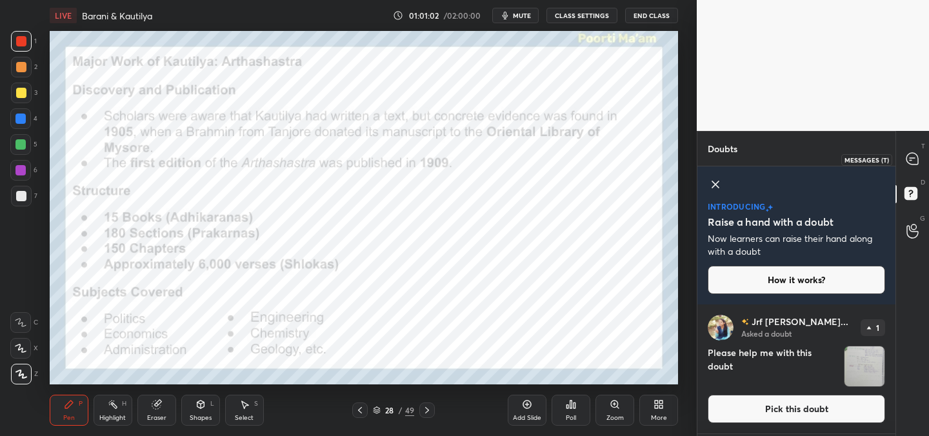
click at [914, 163] on icon at bounding box center [912, 159] width 12 height 12
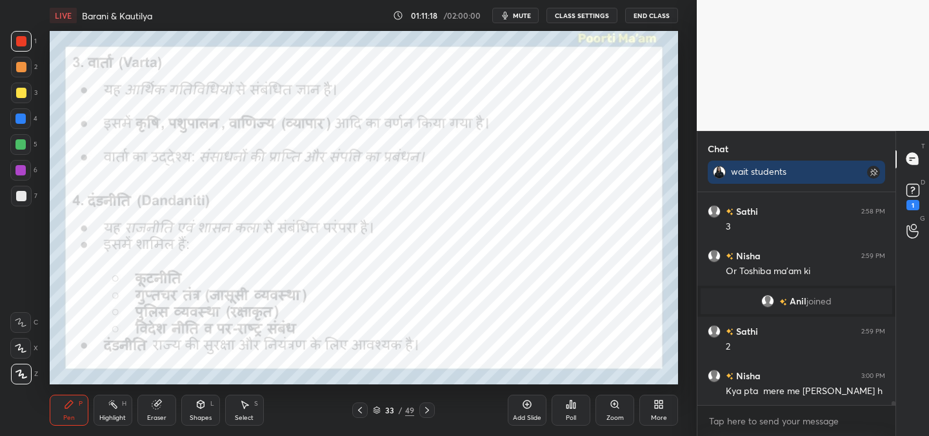
scroll to position [11232, 0]
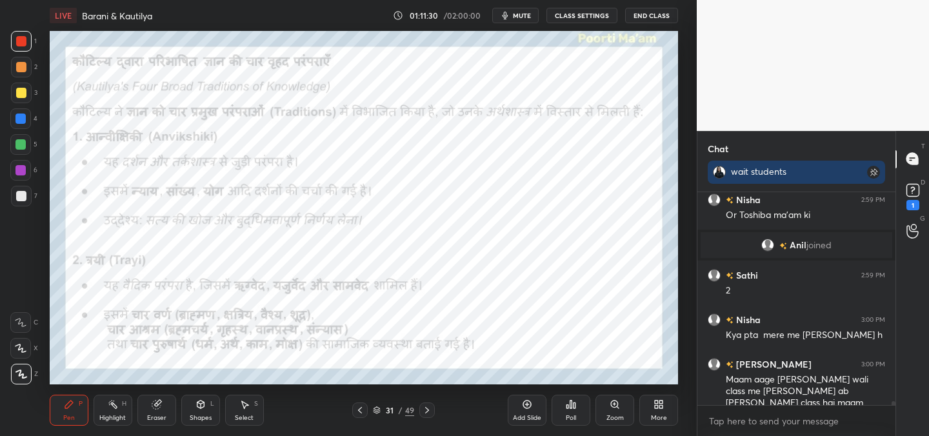
click at [161, 420] on div "Eraser" at bounding box center [156, 418] width 19 height 6
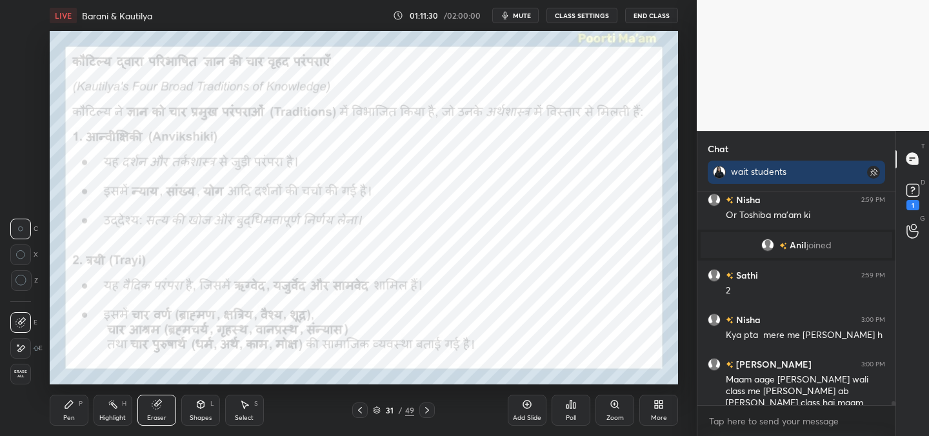
drag, startPoint x: 20, startPoint y: 383, endPoint x: 23, endPoint y: 375, distance: 8.2
click at [22, 381] on div "Erase all" at bounding box center [20, 374] width 21 height 21
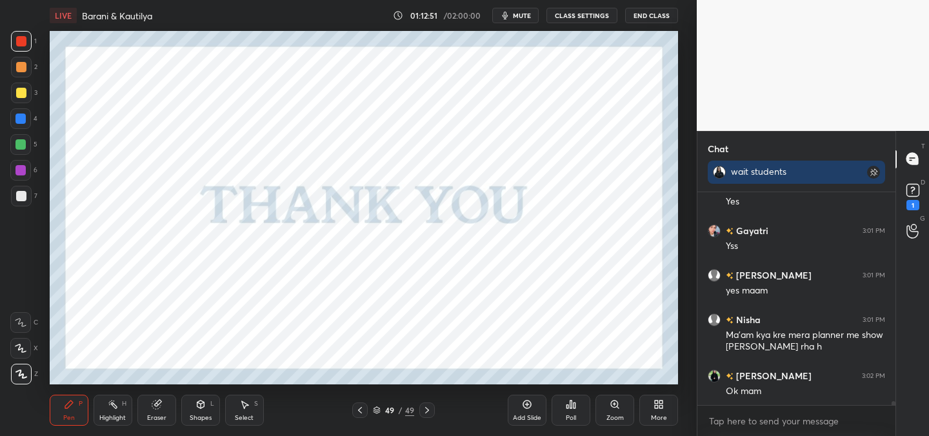
scroll to position [11524, 0]
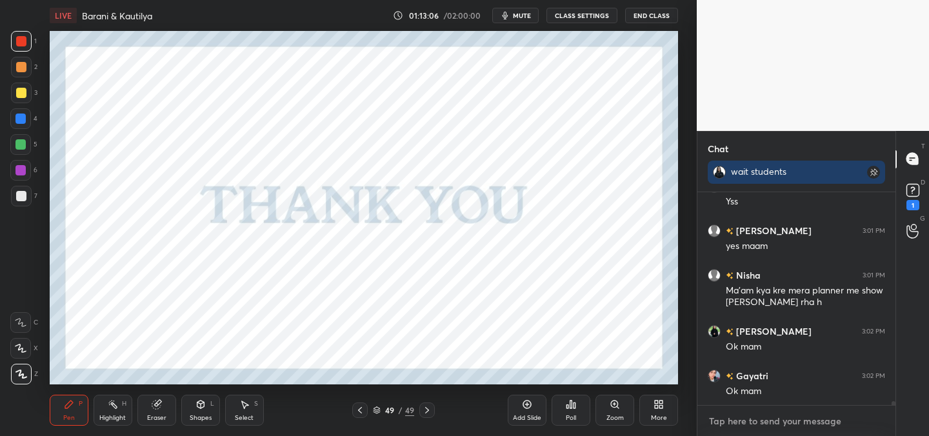
click at [723, 423] on textarea at bounding box center [796, 421] width 177 height 21
type textarea "x"
paste textarea "[URL][DOMAIN_NAME]"
type textarea "[URL][DOMAIN_NAME]"
type textarea "x"
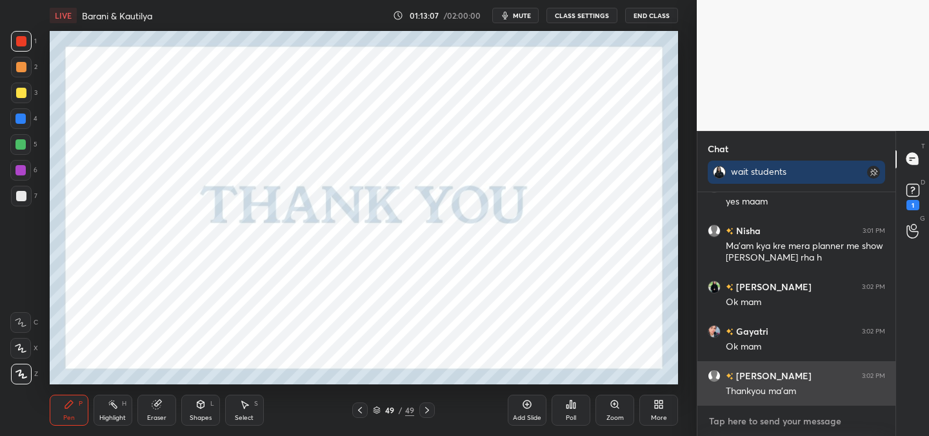
scroll to position [11640, 0]
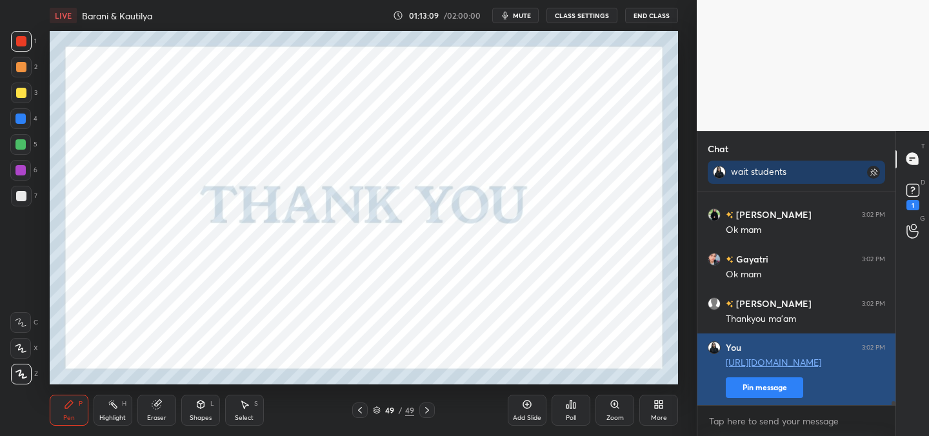
click at [767, 397] on button "Pin message" at bounding box center [764, 387] width 77 height 21
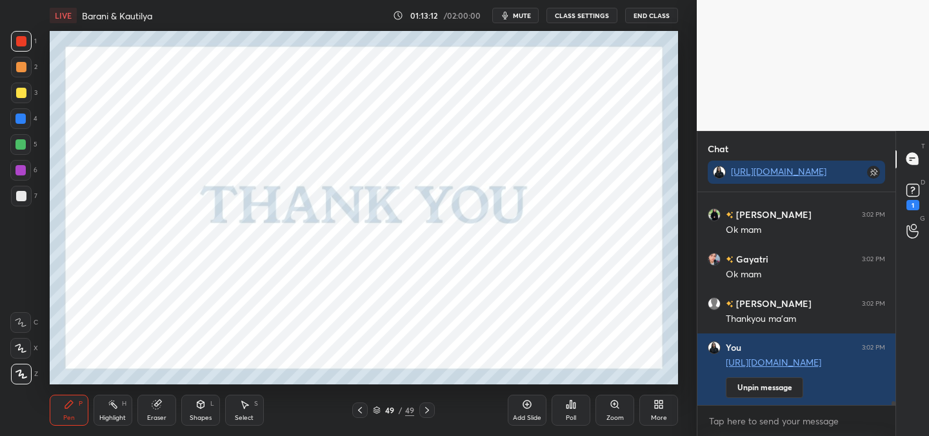
scroll to position [11696, 0]
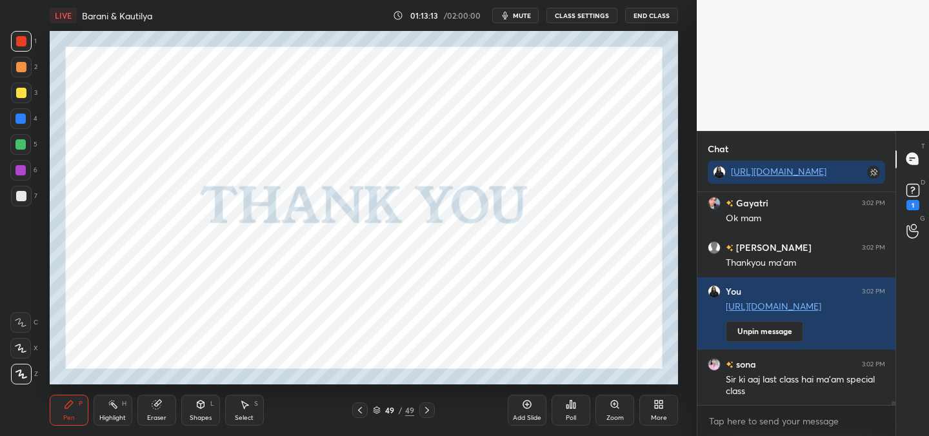
click at [557, 412] on div "Poll" at bounding box center [571, 410] width 39 height 31
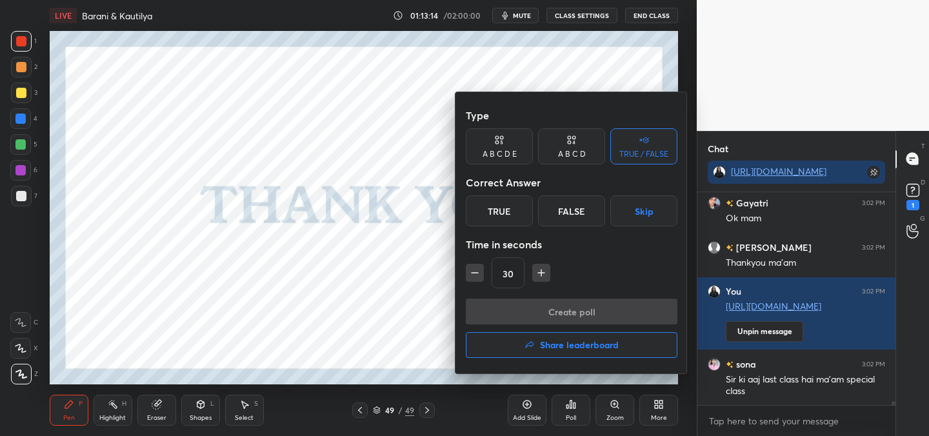
scroll to position [11741, 0]
click at [510, 210] on div "True" at bounding box center [499, 210] width 67 height 31
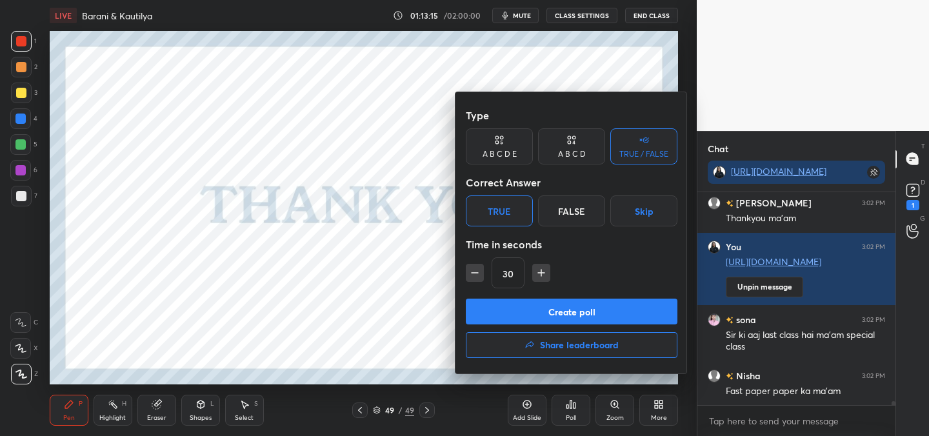
scroll to position [11785, 0]
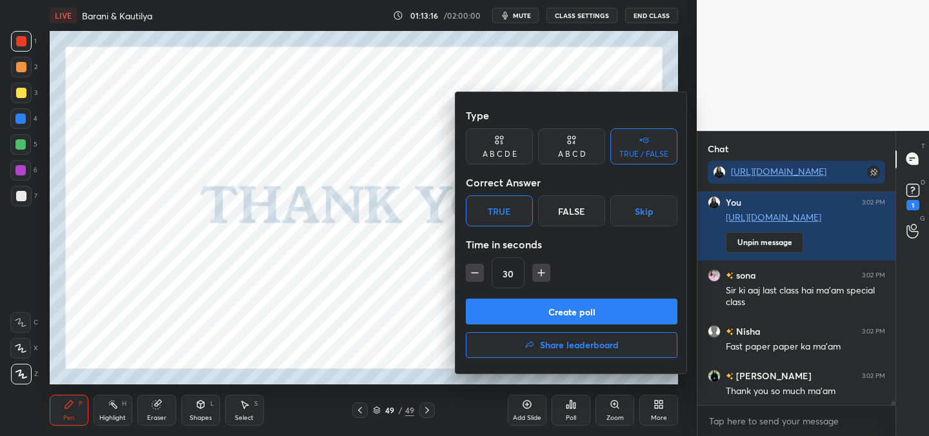
click at [568, 309] on button "Create poll" at bounding box center [572, 312] width 212 height 26
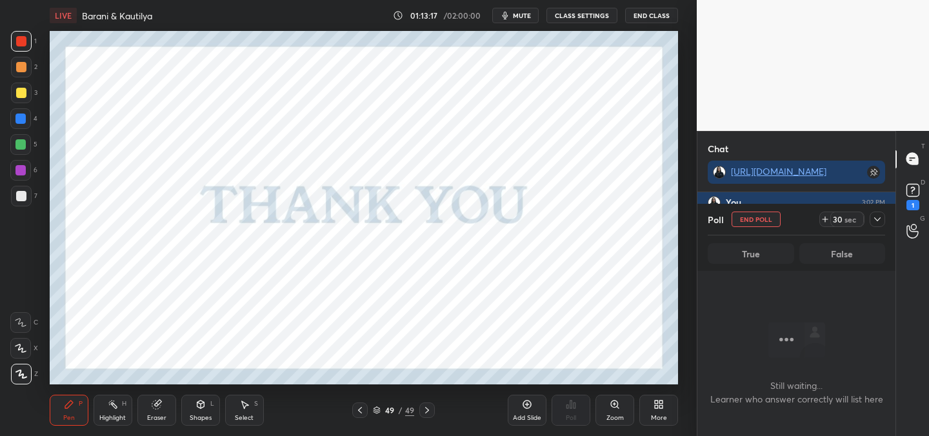
scroll to position [5, 5]
click at [880, 223] on icon at bounding box center [877, 219] width 10 height 10
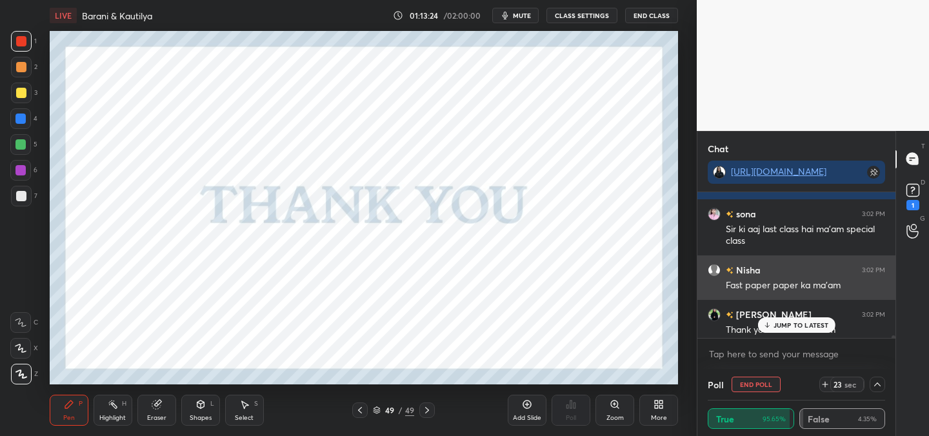
scroll to position [11897, 0]
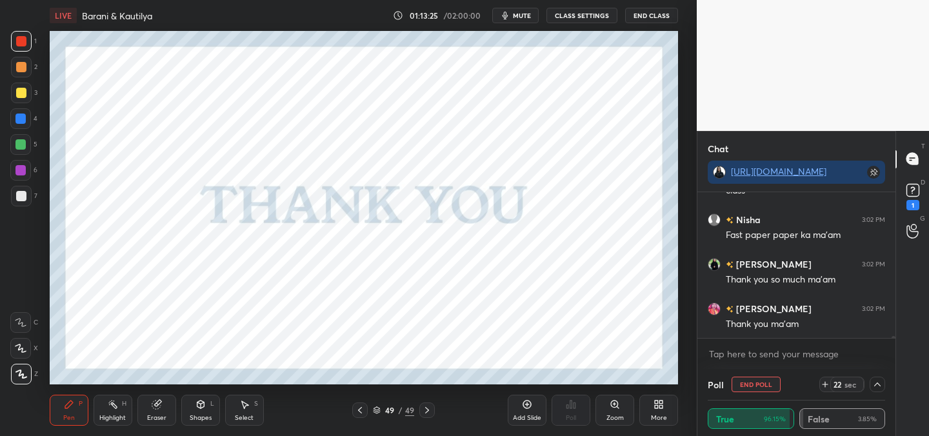
click at [877, 383] on icon at bounding box center [877, 385] width 6 height 4
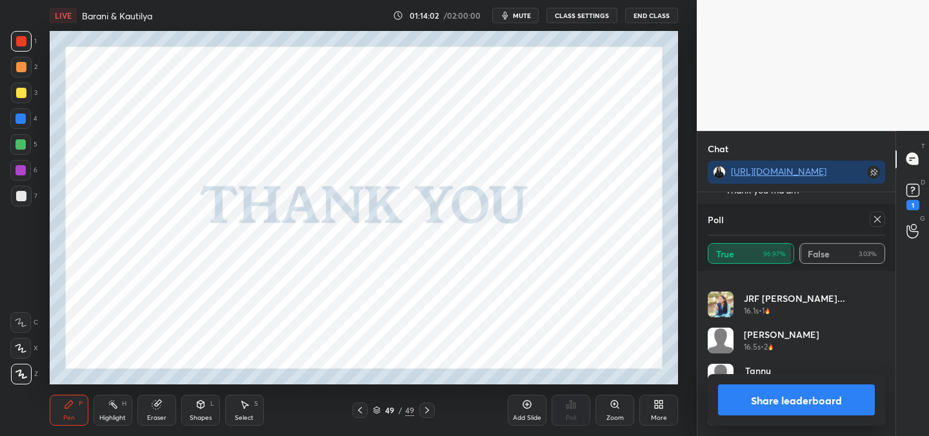
click at [875, 223] on icon at bounding box center [877, 219] width 10 height 10
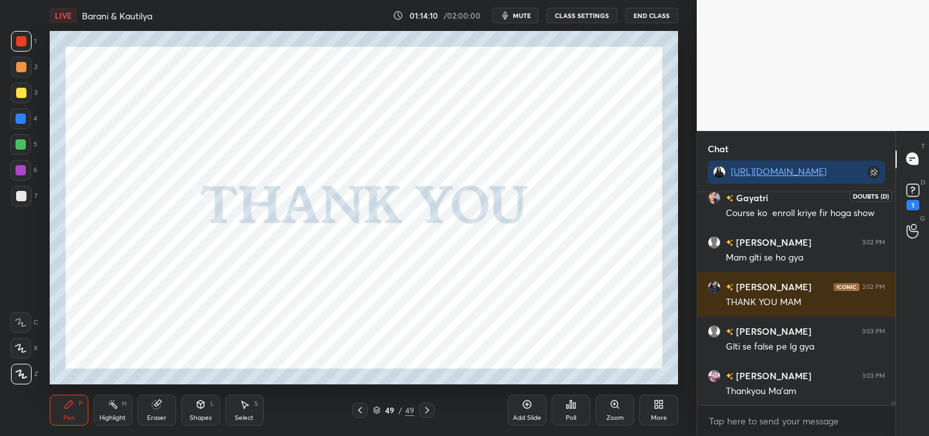
click at [913, 194] on rect at bounding box center [912, 190] width 12 height 12
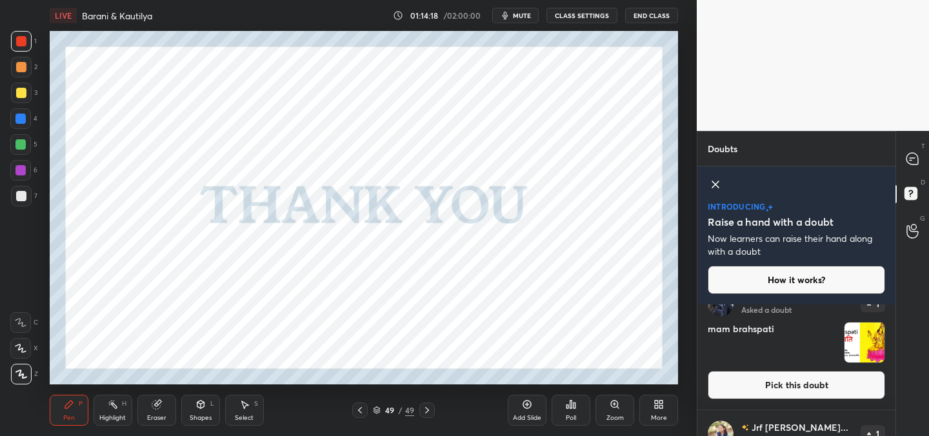
click at [770, 297] on div "introducing Raise a hand with a doubt Now learners can raise their hand along w…" at bounding box center [796, 235] width 198 height 138
click at [844, 352] on img "grid" at bounding box center [864, 343] width 40 height 40
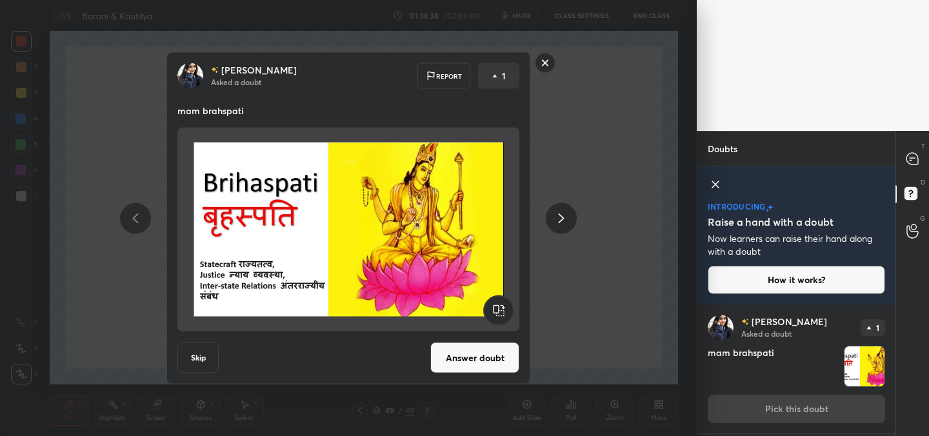
click at [545, 65] on rect at bounding box center [545, 63] width 20 height 20
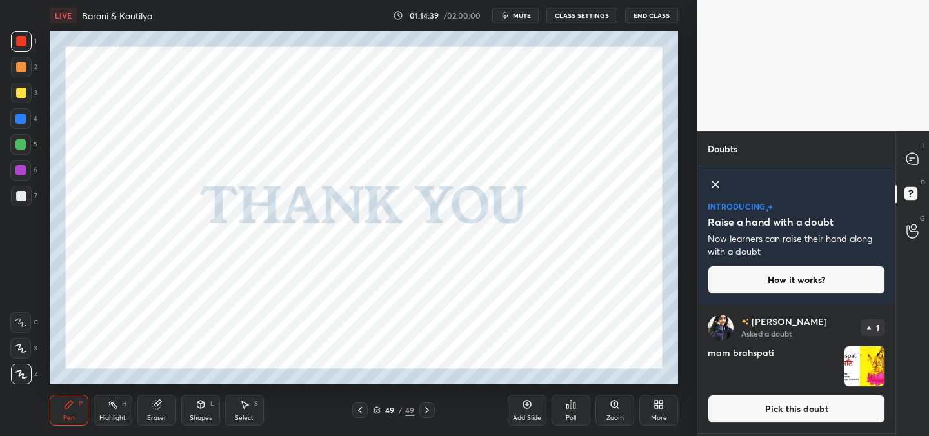
scroll to position [257, 0]
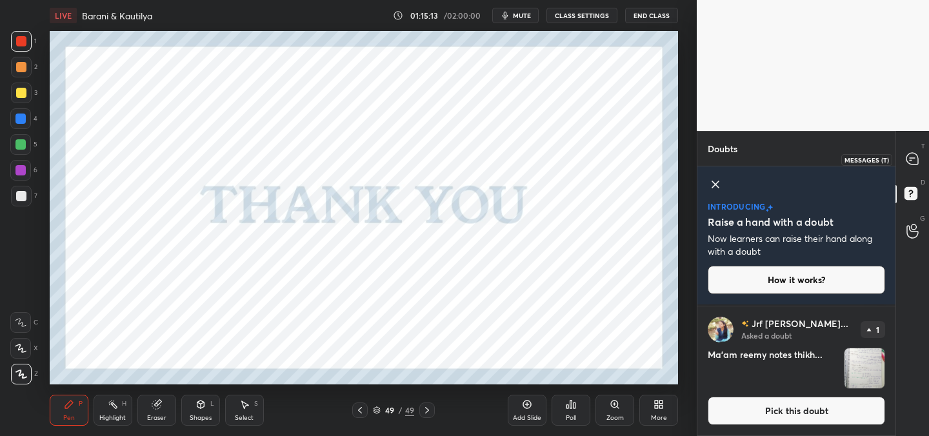
click at [912, 165] on icon at bounding box center [912, 159] width 12 height 12
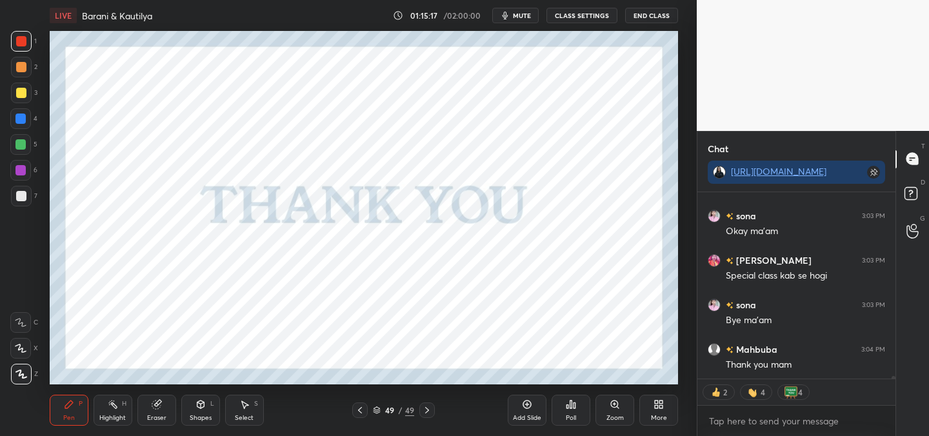
scroll to position [12340, 0]
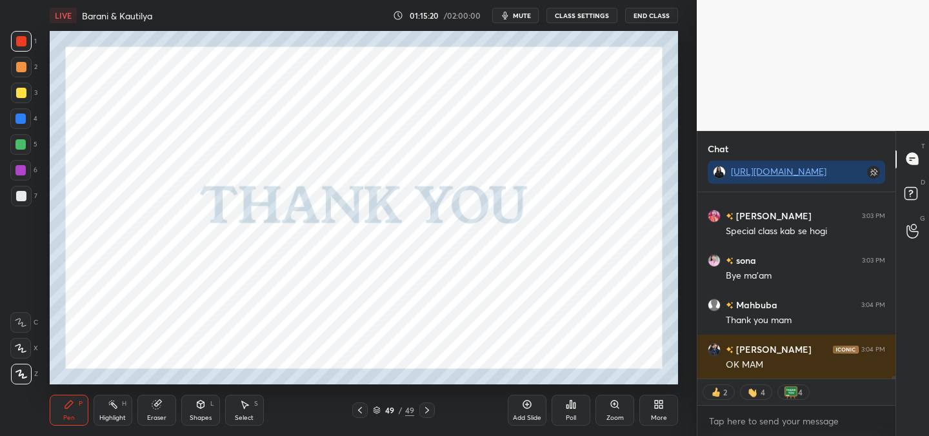
click at [658, 12] on button "End Class" at bounding box center [651, 15] width 53 height 15
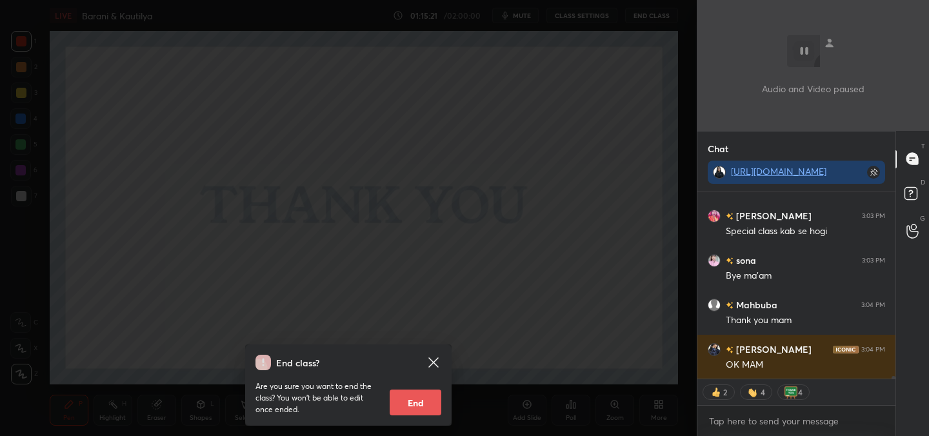
click at [424, 395] on button "End" at bounding box center [416, 403] width 52 height 26
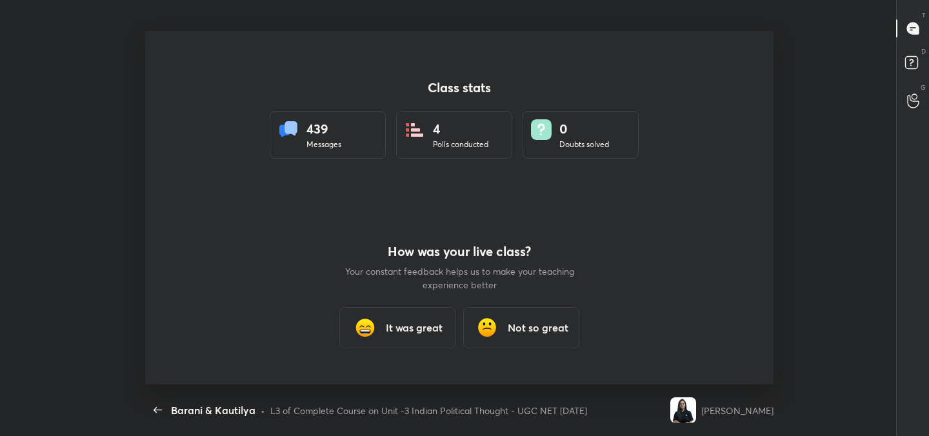
scroll to position [0, 0]
type textarea "x"
